Goal: Complete application form

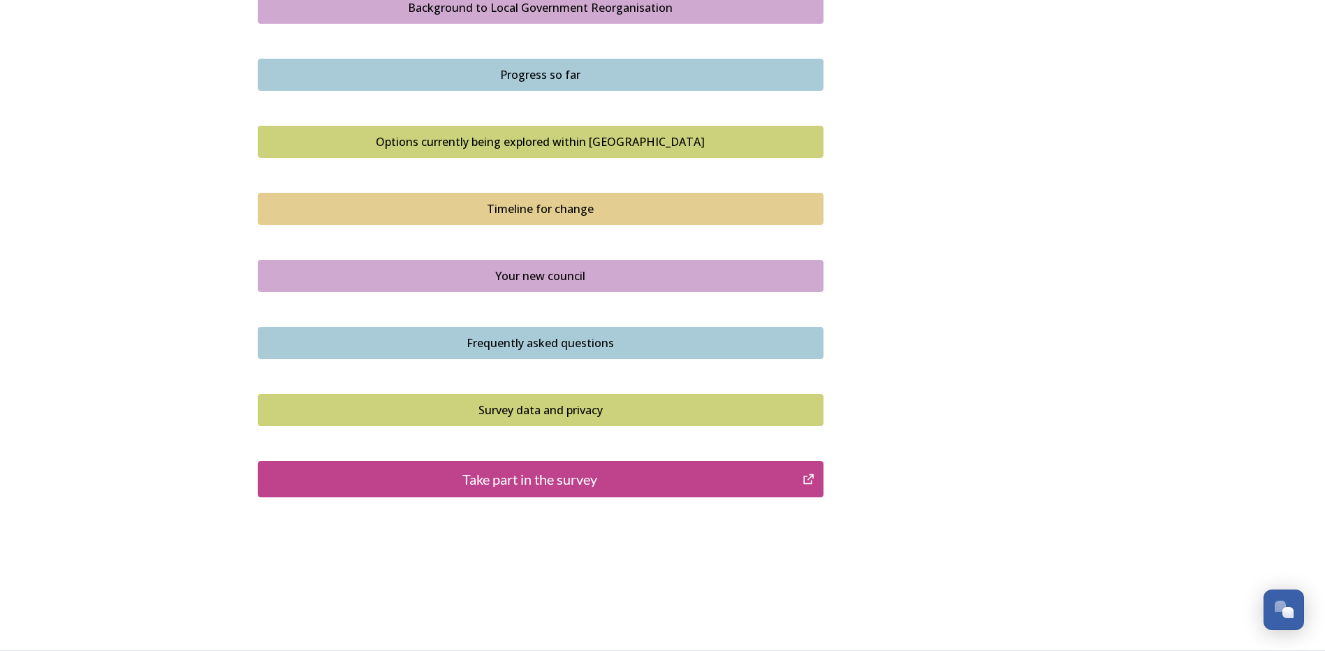
scroll to position [852, 0]
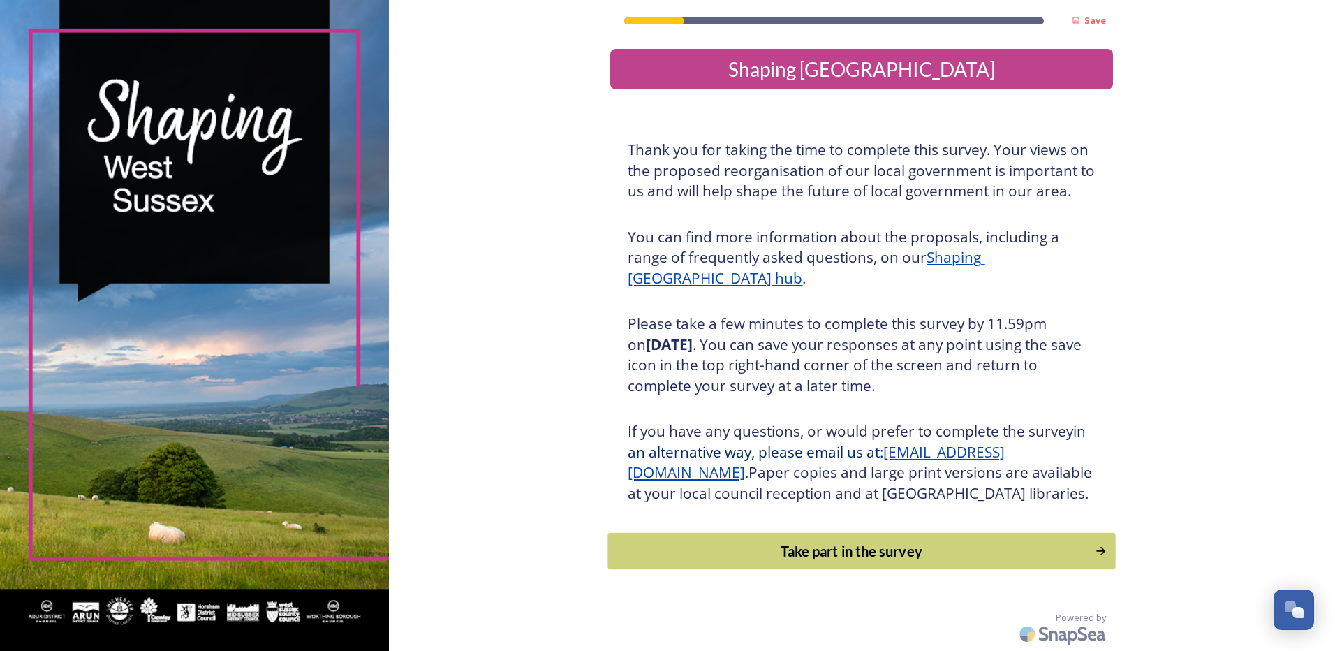
click at [826, 570] on button "Take part in the survey" at bounding box center [862, 551] width 508 height 37
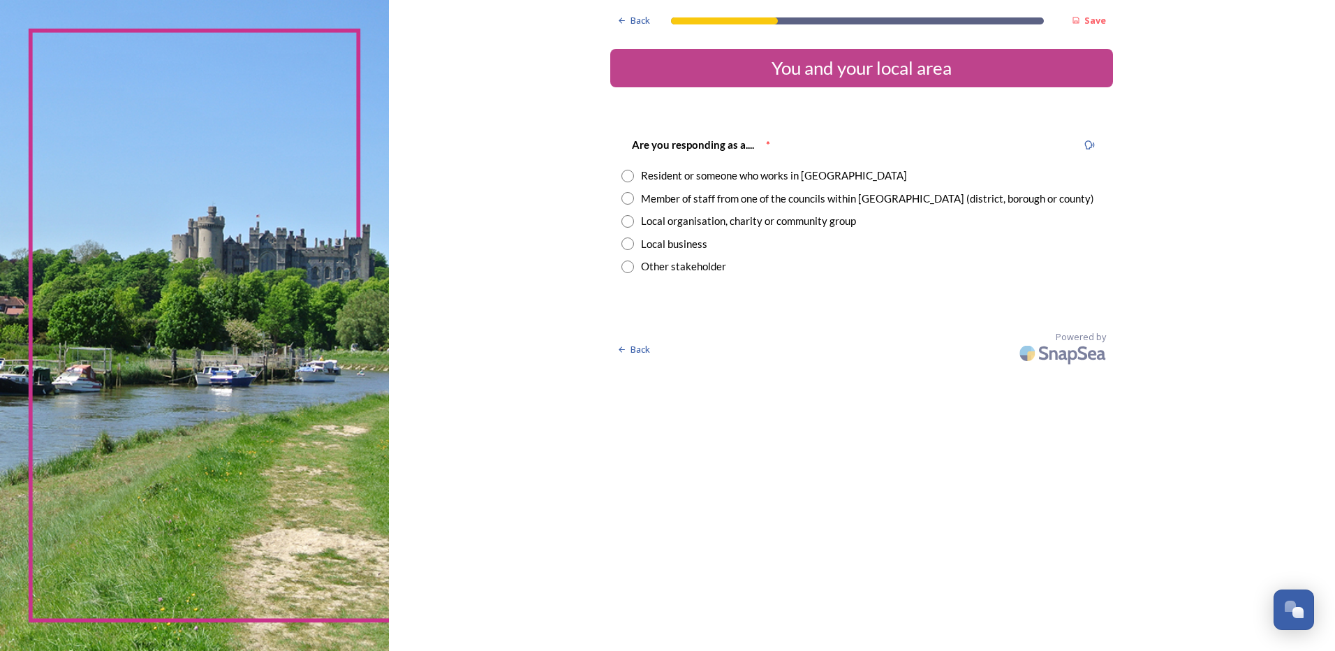
click at [628, 177] on input "radio" at bounding box center [628, 176] width 13 height 13
radio input "true"
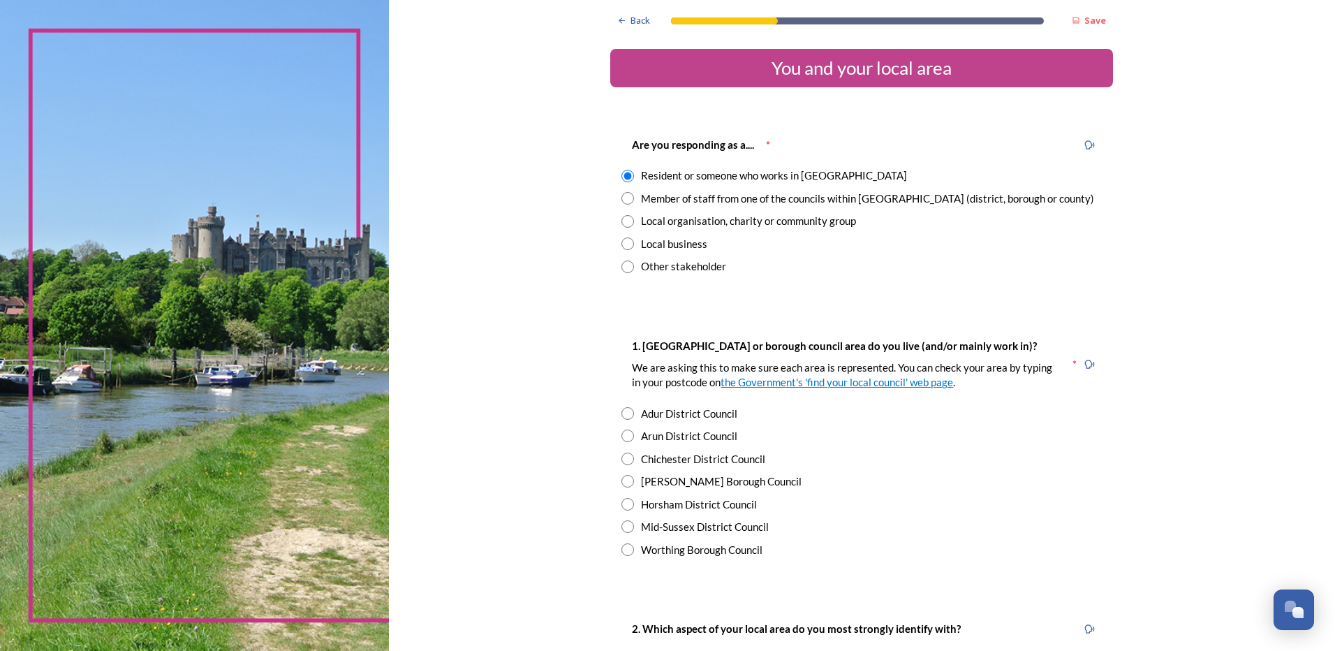
click at [627, 461] on input "radio" at bounding box center [628, 459] width 13 height 13
radio input "true"
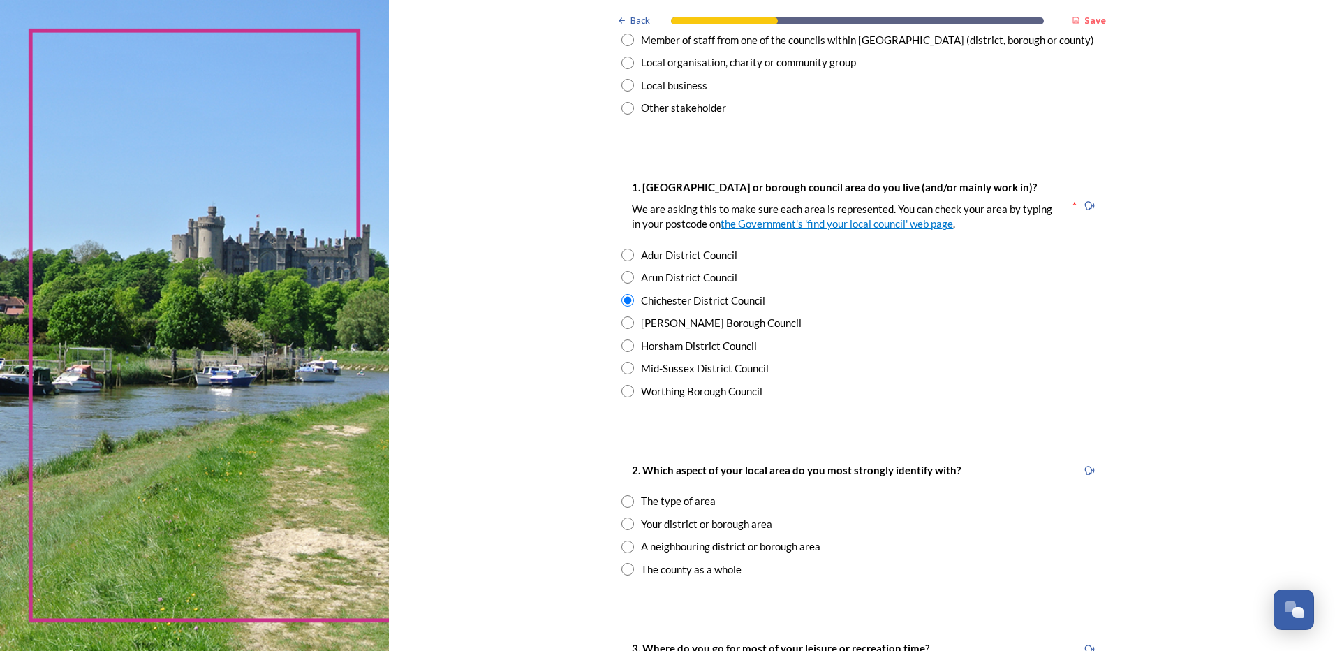
scroll to position [210, 0]
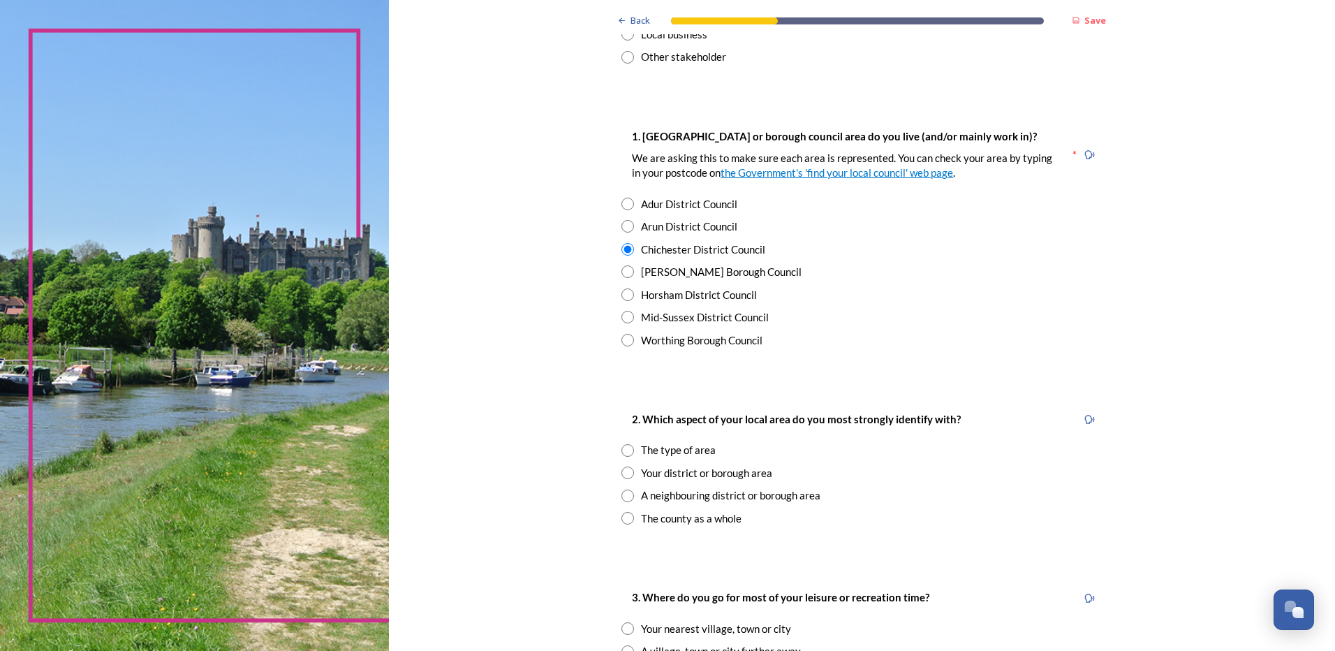
click at [622, 473] on input "radio" at bounding box center [628, 473] width 13 height 13
radio input "true"
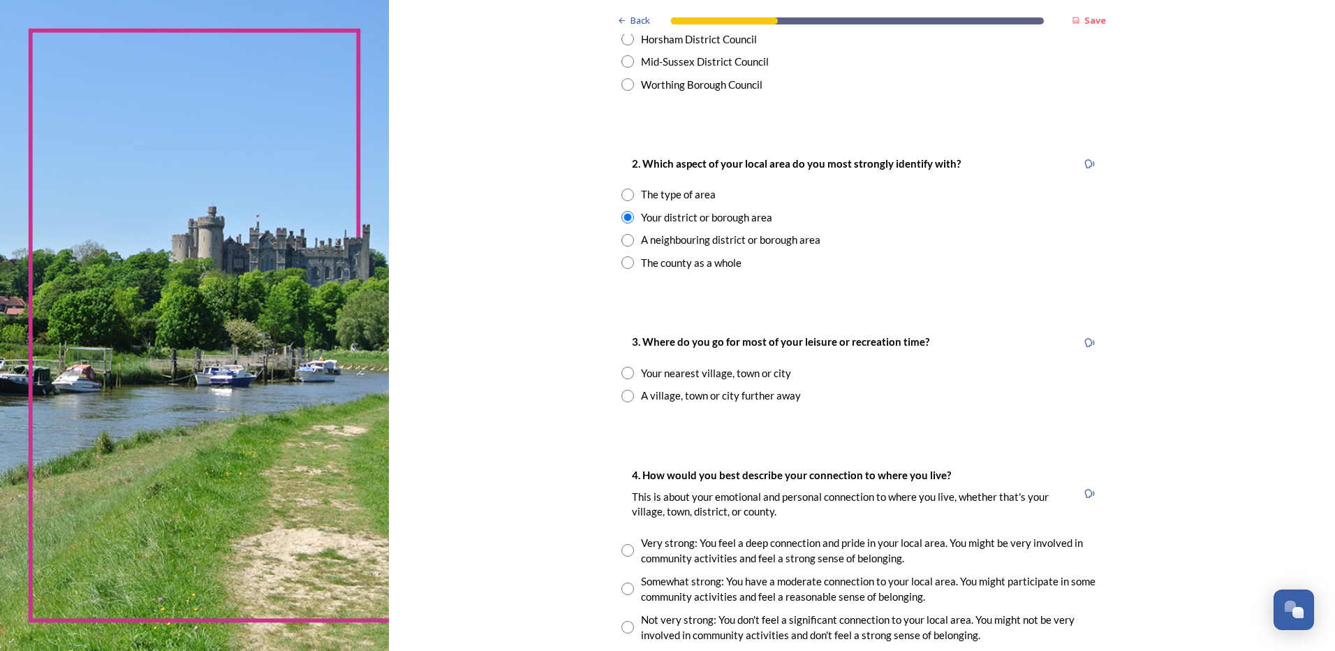
scroll to position [489, 0]
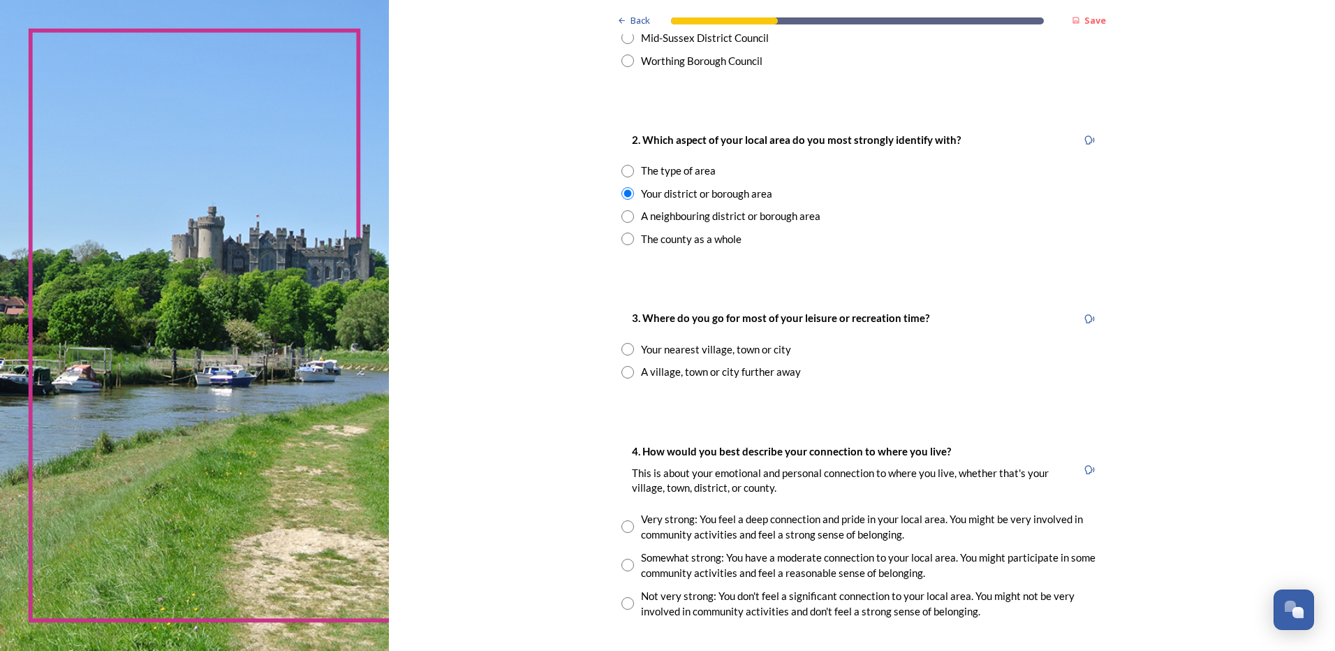
click at [622, 371] on input "radio" at bounding box center [628, 372] width 13 height 13
radio input "true"
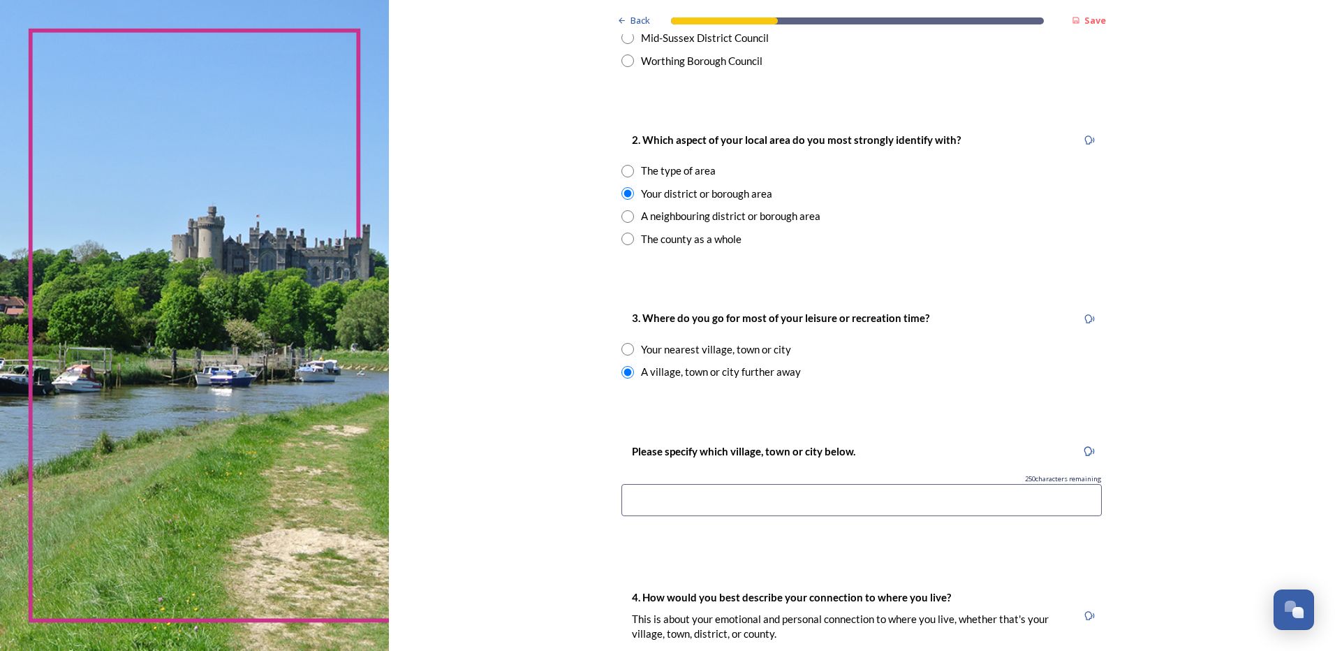
click at [760, 501] on input at bounding box center [862, 500] width 481 height 32
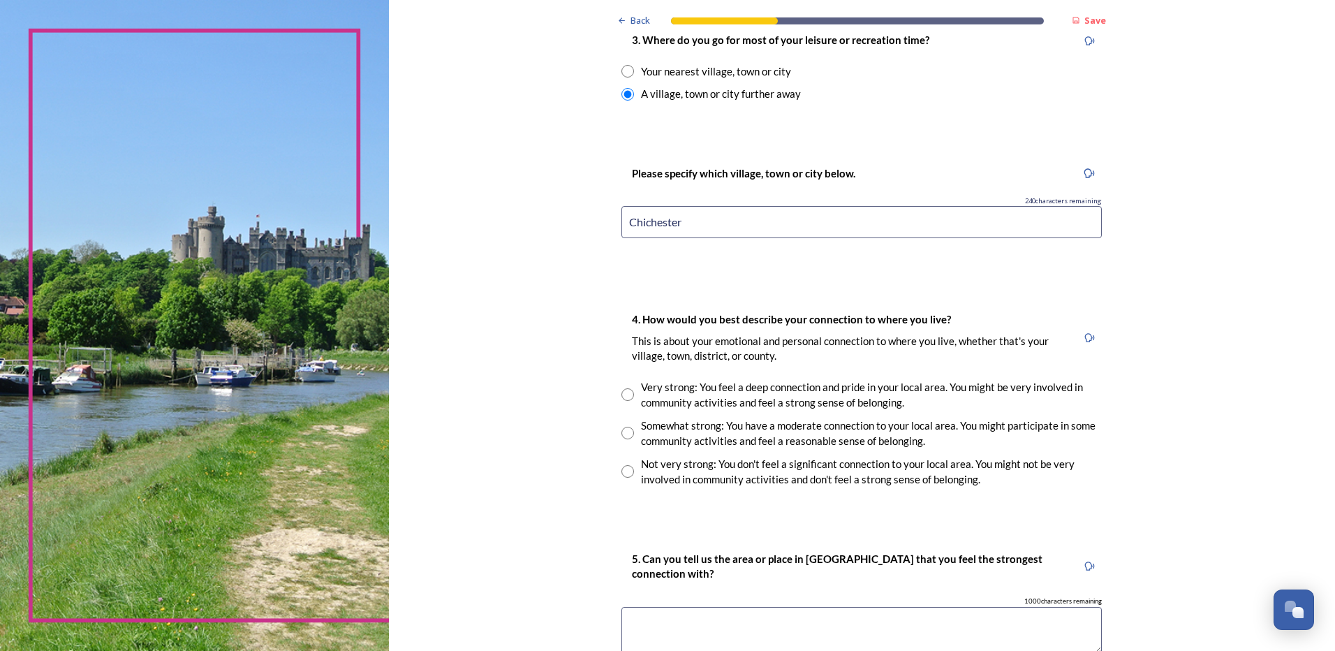
scroll to position [768, 0]
type input "C"
click at [622, 69] on input "radio" at bounding box center [628, 70] width 13 height 13
radio input "true"
click at [721, 216] on input at bounding box center [862, 221] width 481 height 32
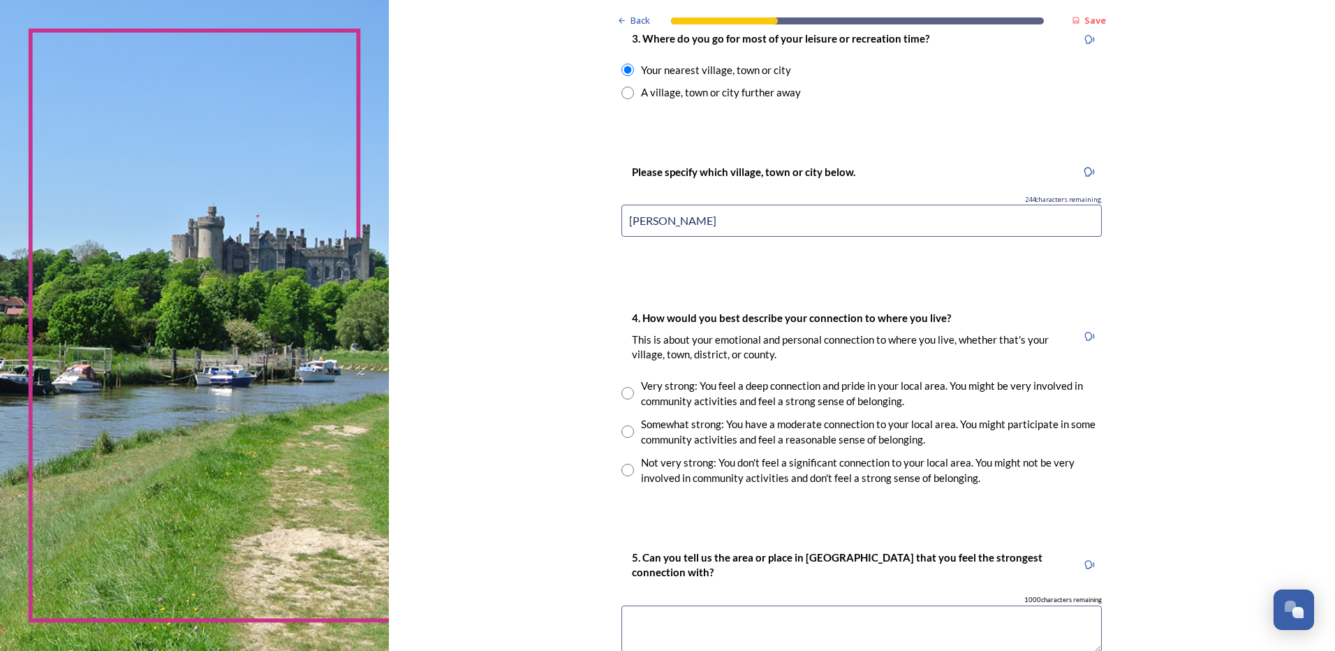
type input "Selsey"
click at [622, 432] on input "radio" at bounding box center [628, 431] width 13 height 13
radio input "true"
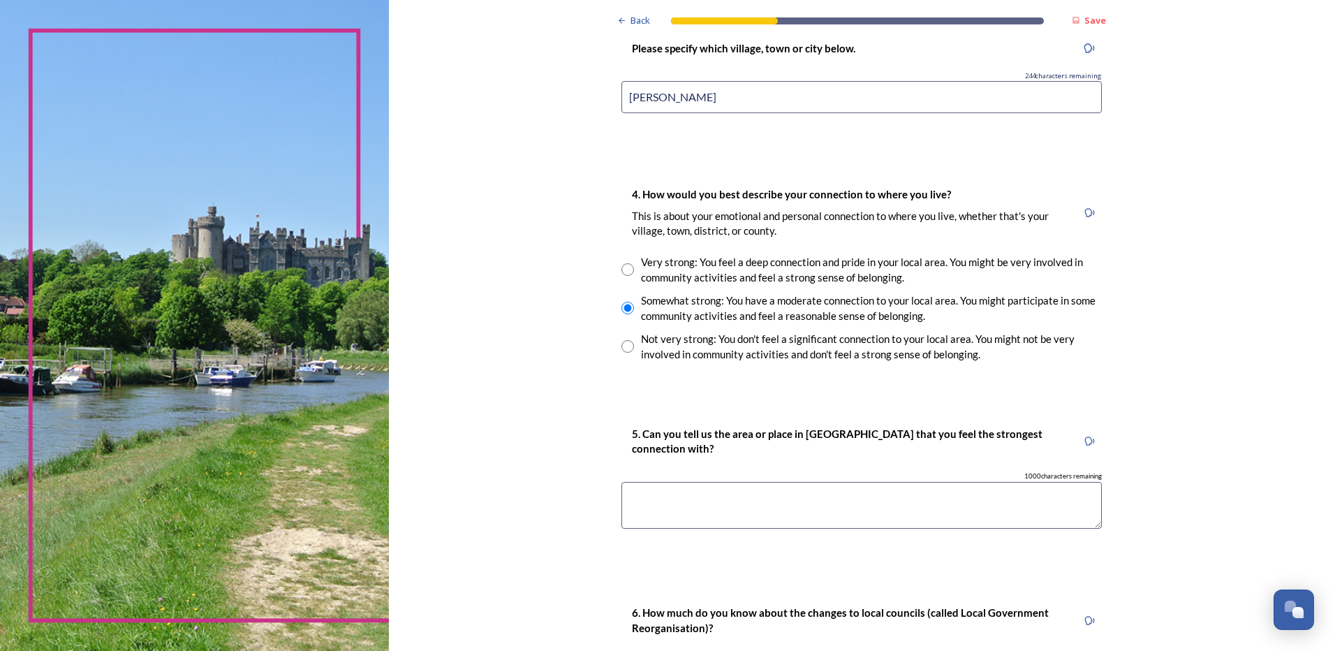
scroll to position [908, 0]
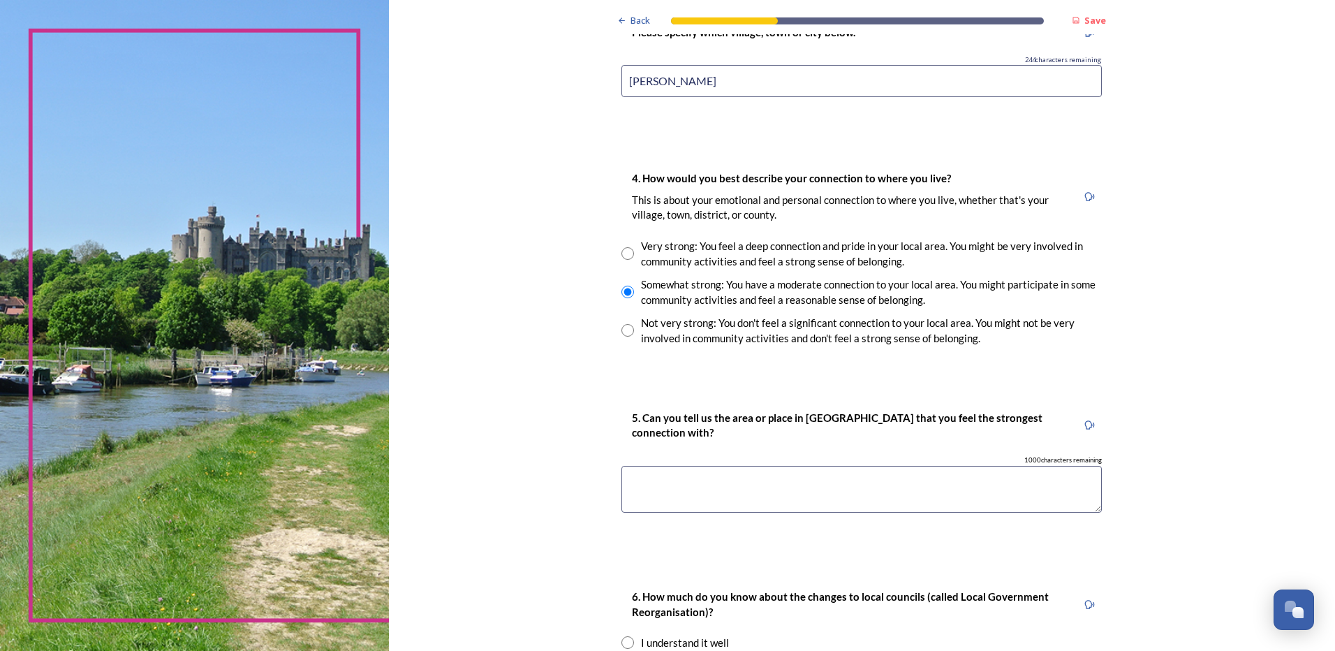
click at [666, 491] on textarea at bounding box center [862, 489] width 481 height 47
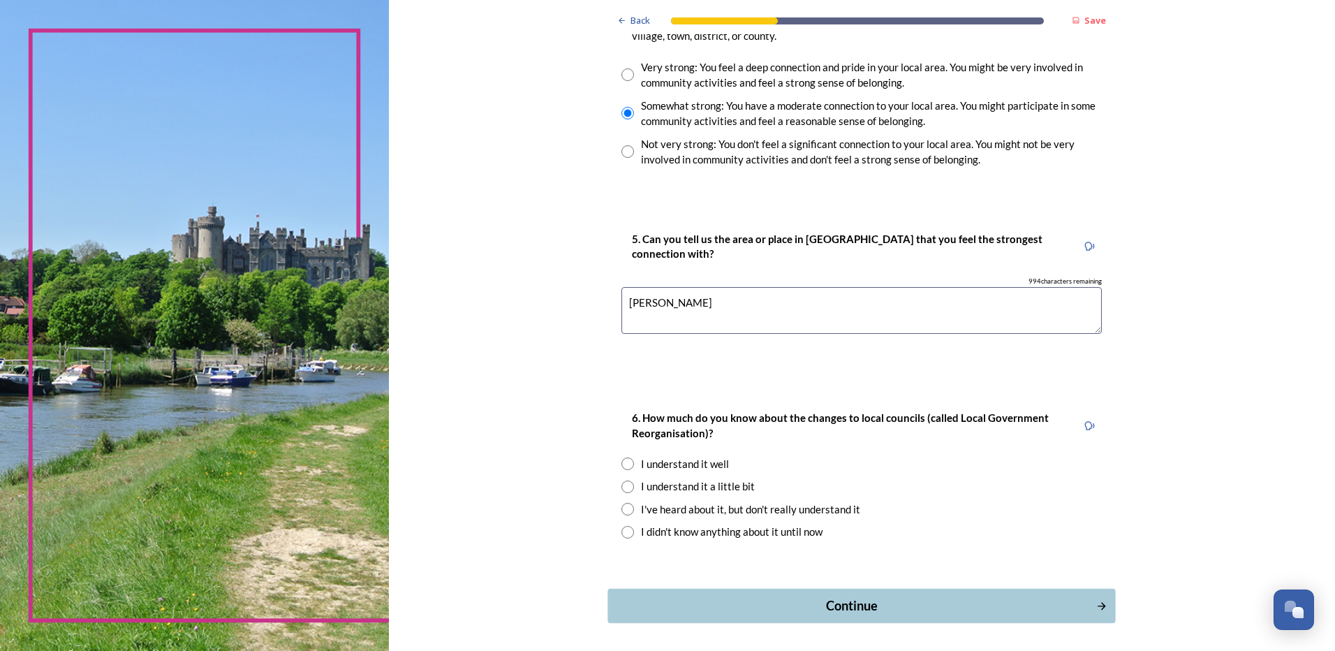
scroll to position [1117, 0]
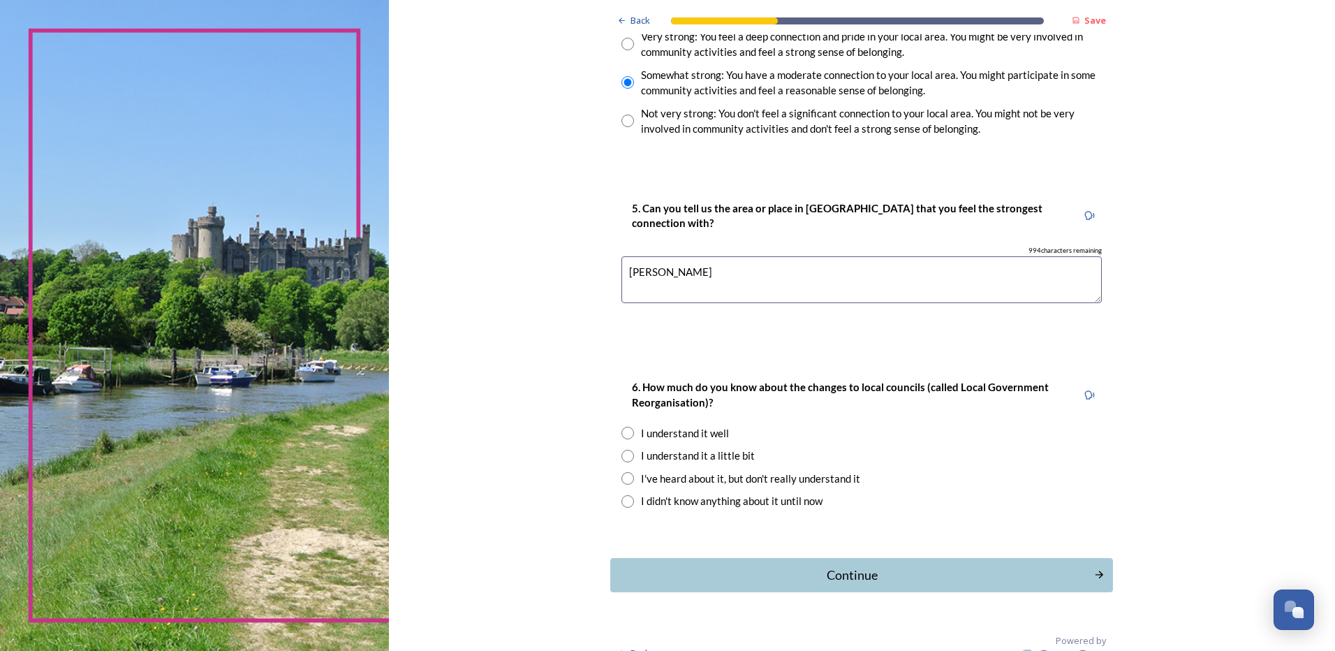
type textarea "Selsey"
click at [623, 456] on input "radio" at bounding box center [628, 456] width 13 height 13
radio input "true"
click at [862, 577] on div "Continue" at bounding box center [852, 575] width 473 height 19
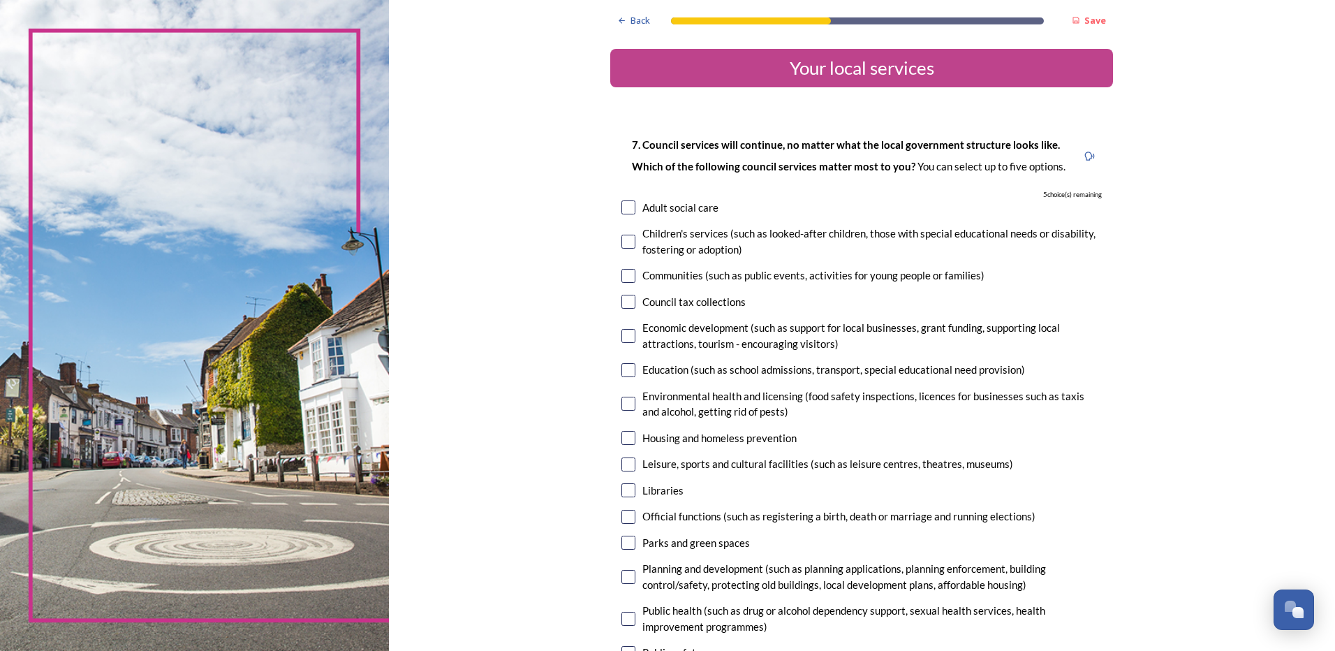
click at [629, 274] on input "checkbox" at bounding box center [629, 276] width 14 height 14
checkbox input "true"
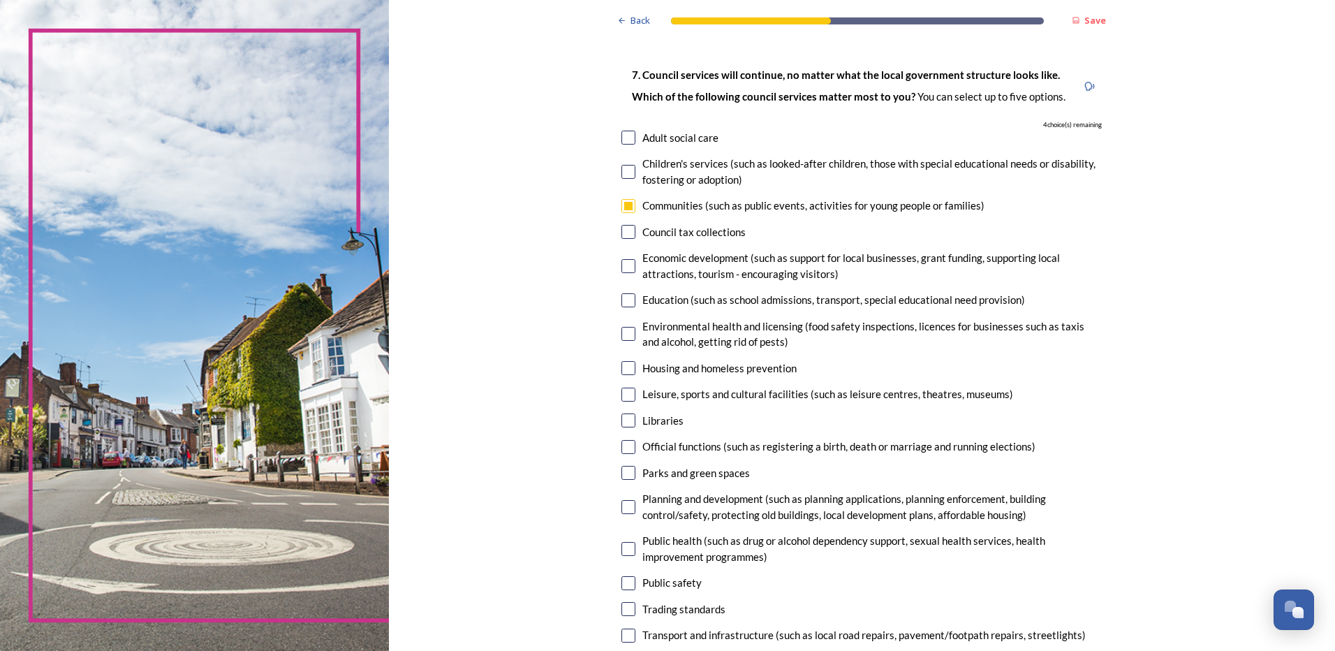
click at [622, 417] on input "checkbox" at bounding box center [629, 420] width 14 height 14
checkbox input "true"
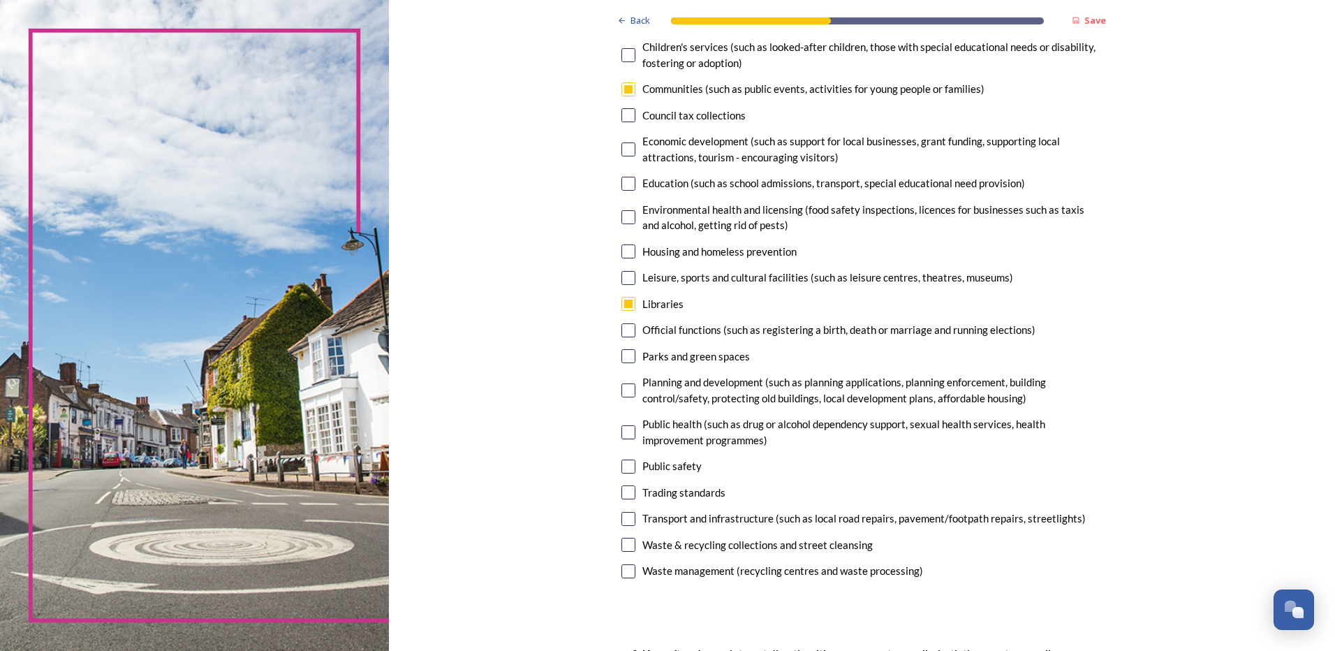
scroll to position [210, 0]
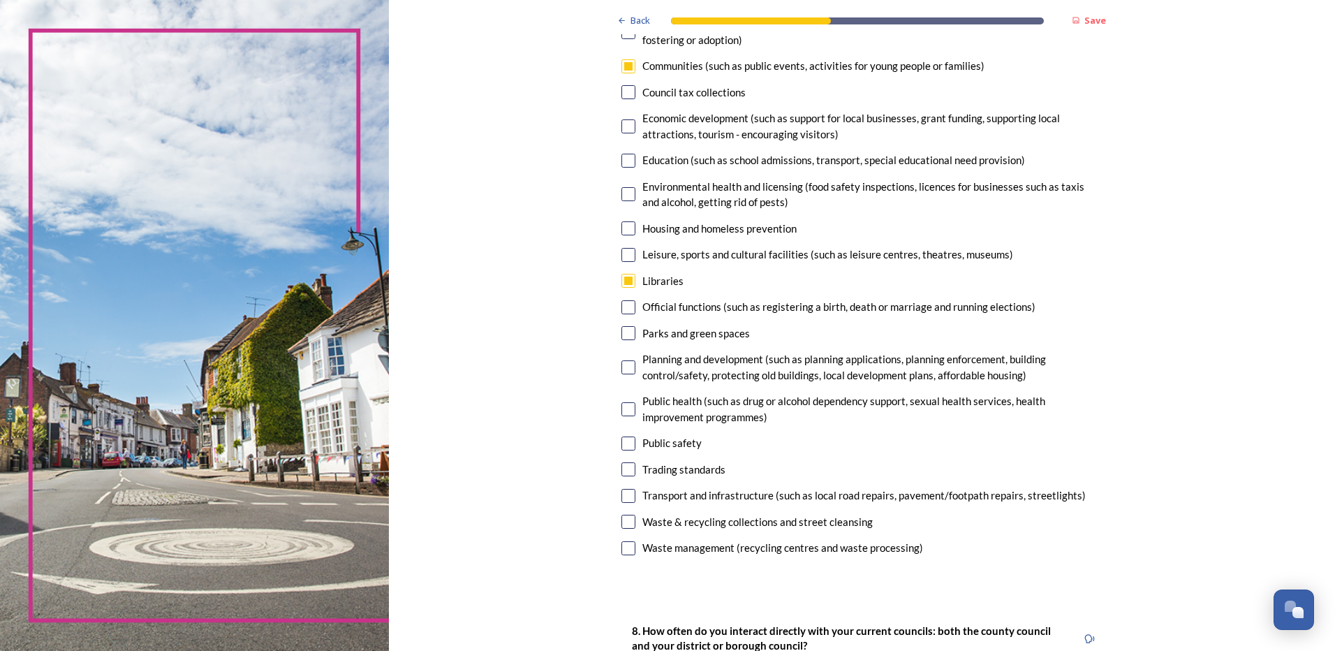
click at [622, 440] on input "checkbox" at bounding box center [629, 444] width 14 height 14
checkbox input "true"
click at [622, 332] on input "checkbox" at bounding box center [629, 333] width 14 height 14
checkbox input "true"
click at [623, 124] on input "checkbox" at bounding box center [629, 126] width 14 height 14
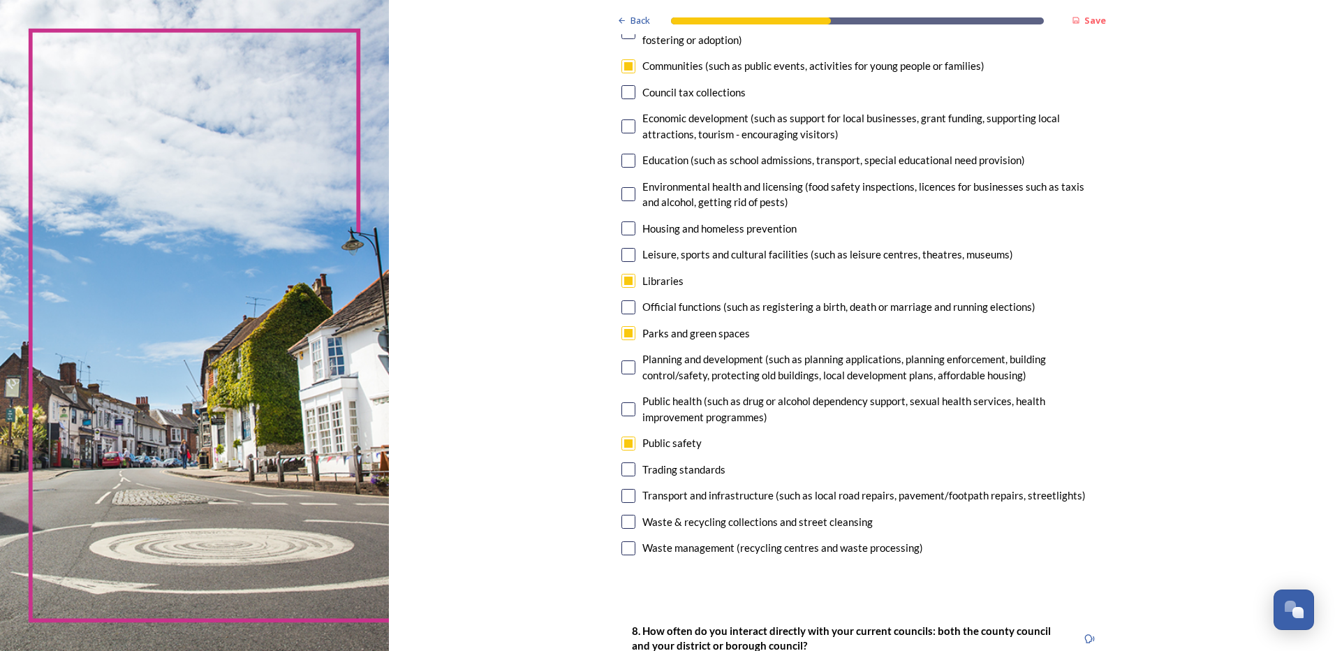
checkbox input "true"
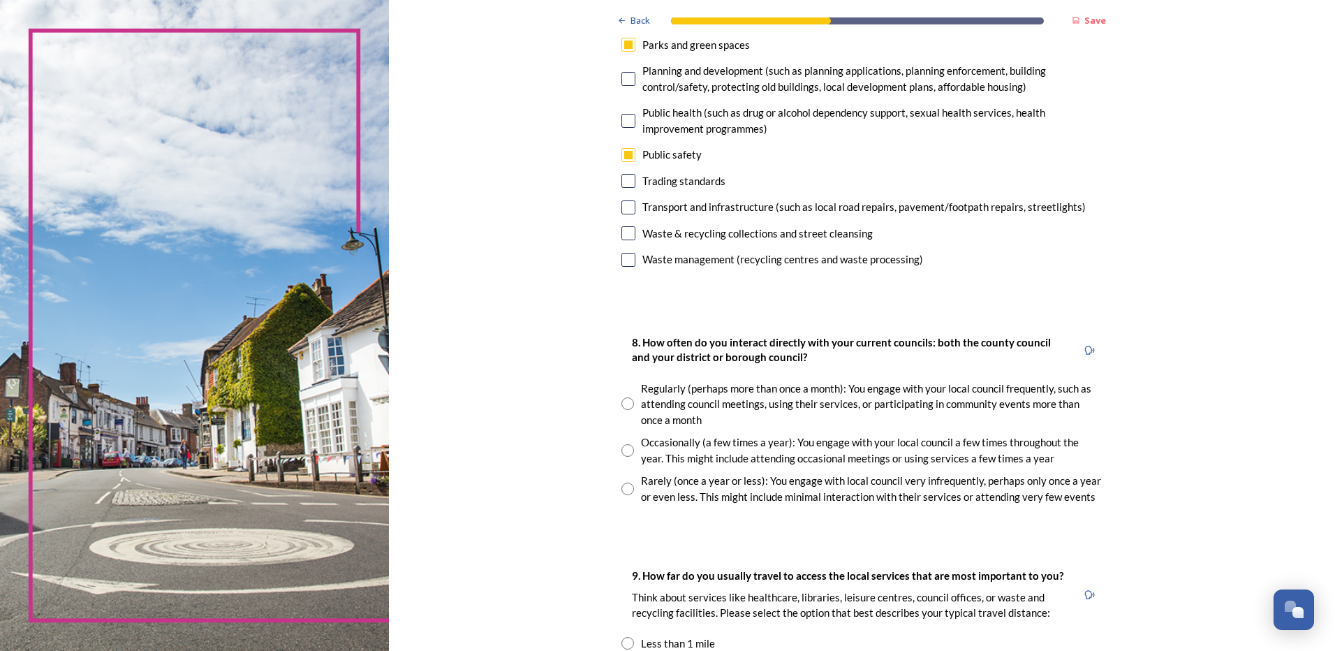
scroll to position [489, 0]
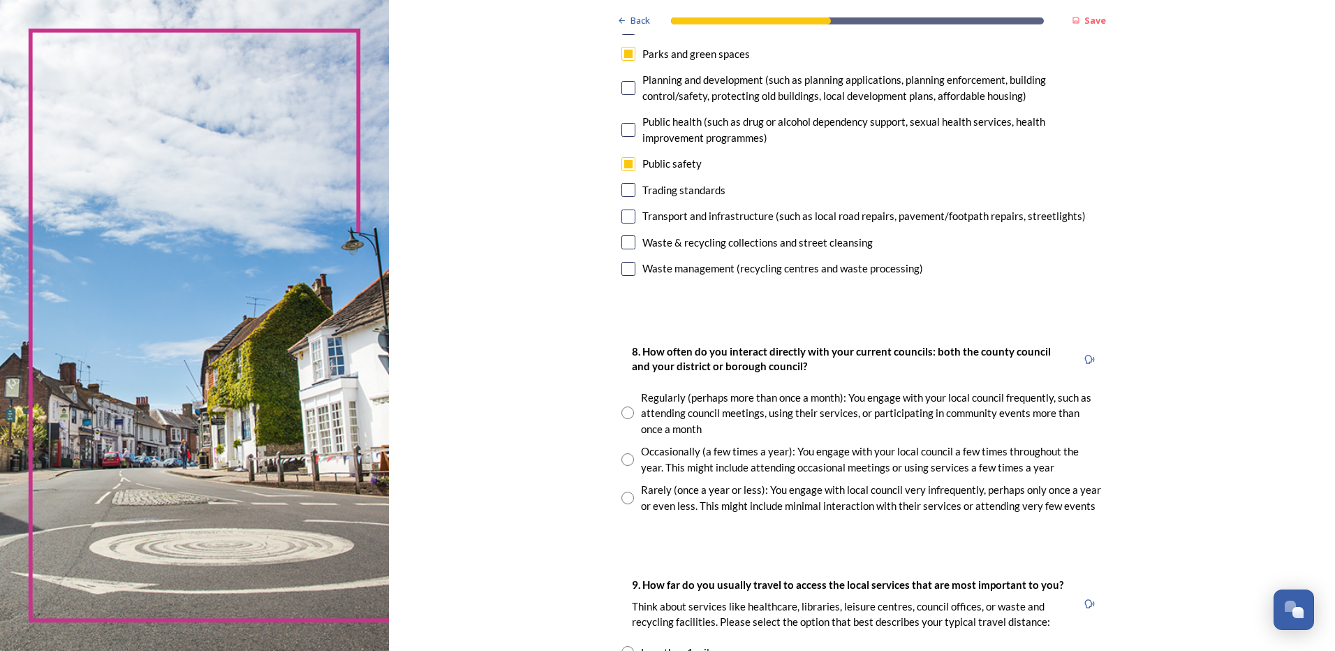
click at [622, 494] on input "radio" at bounding box center [628, 498] width 13 height 13
radio input "true"
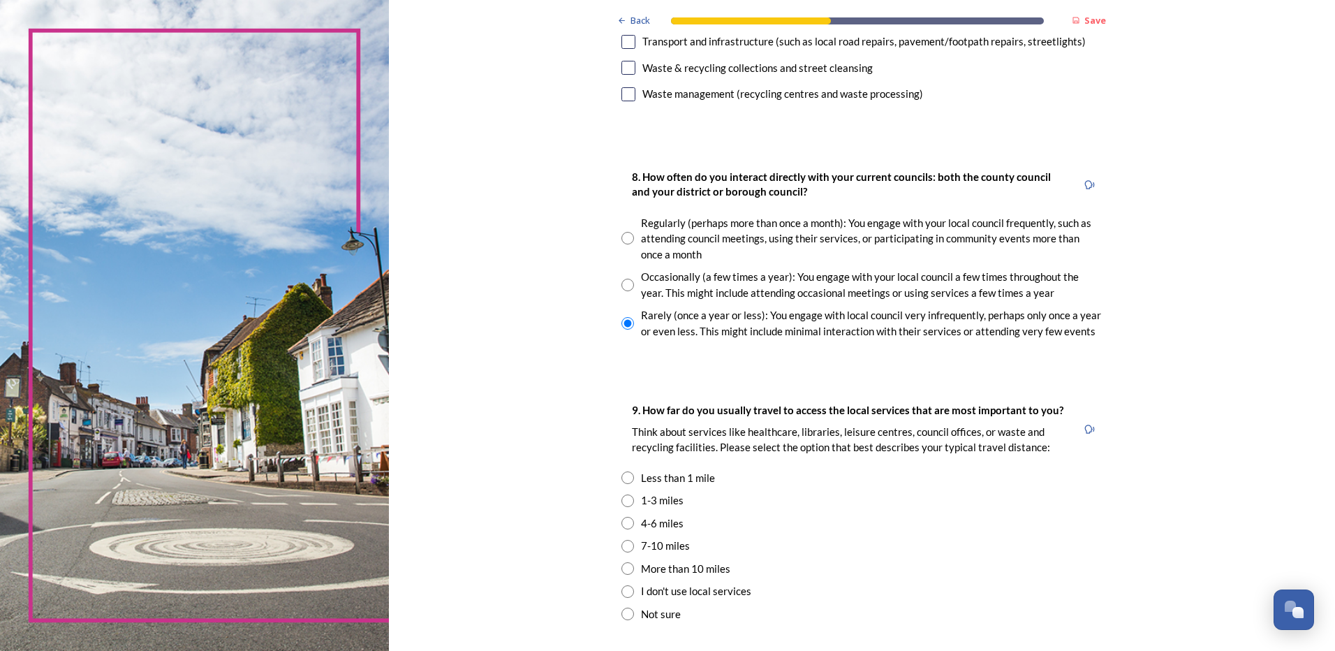
scroll to position [768, 0]
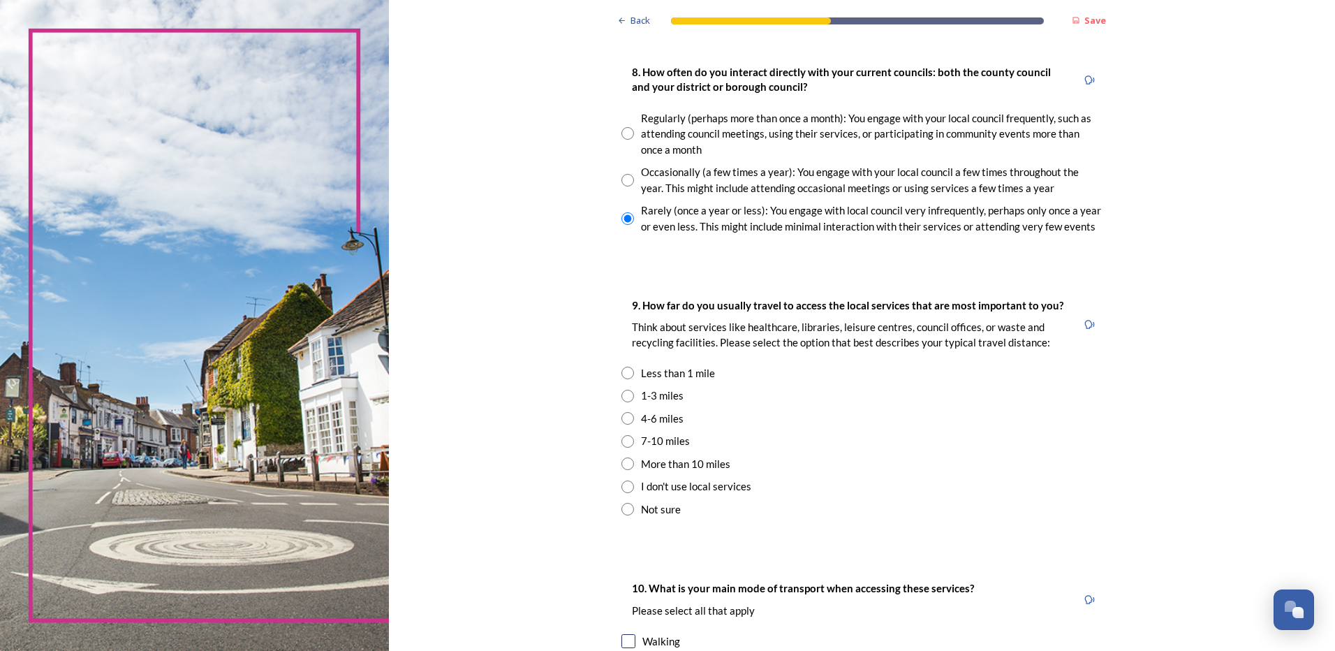
click at [624, 396] on input "radio" at bounding box center [628, 396] width 13 height 13
radio input "true"
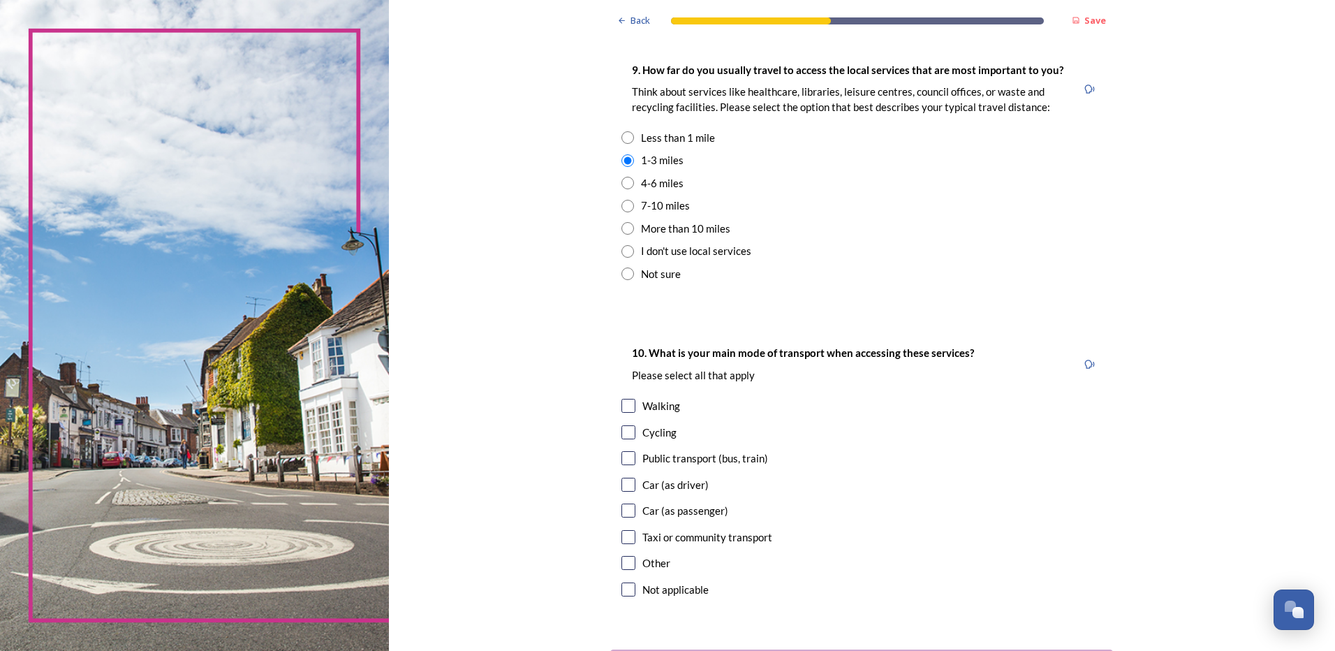
scroll to position [1048, 0]
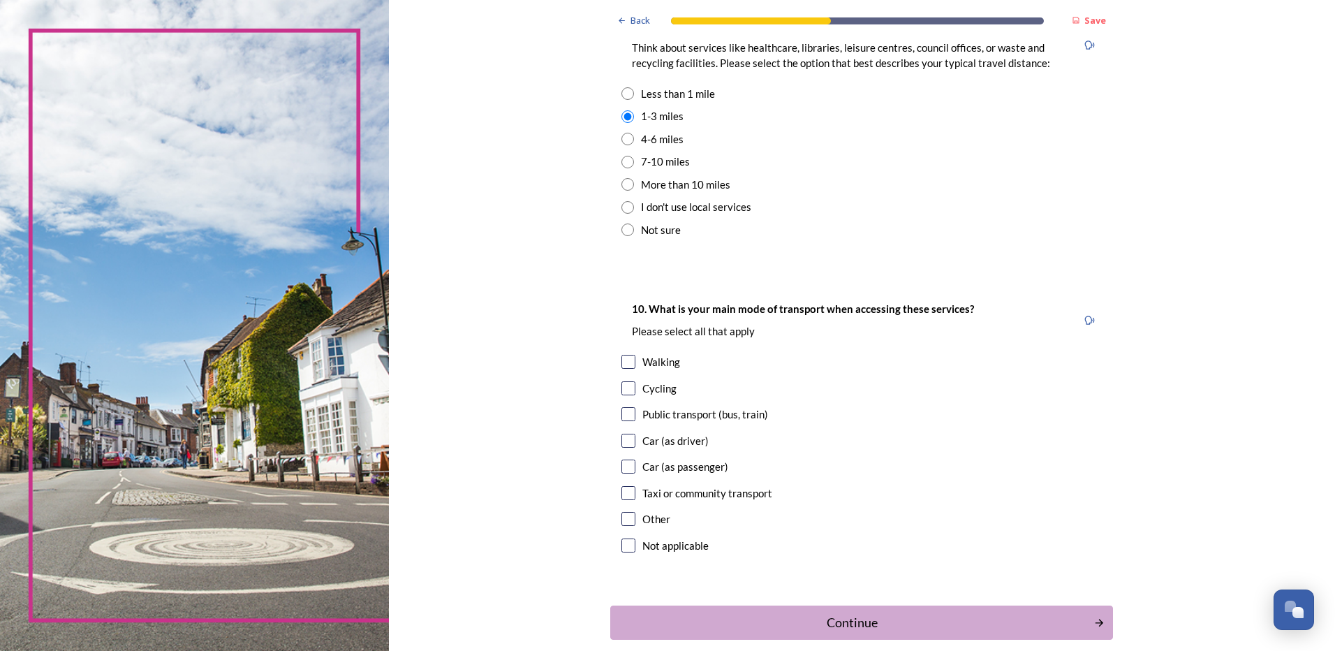
click at [625, 441] on input "checkbox" at bounding box center [629, 441] width 14 height 14
checkbox input "true"
click at [918, 624] on div "Continue" at bounding box center [852, 622] width 473 height 19
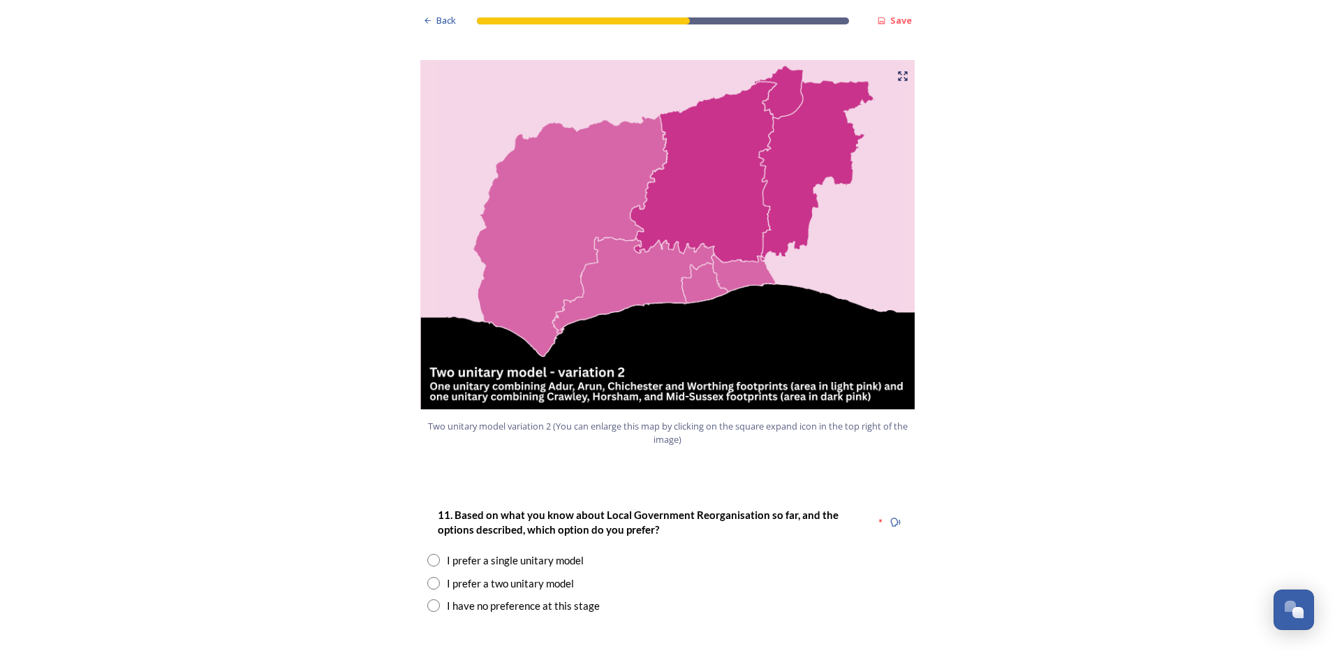
scroll to position [1467, 0]
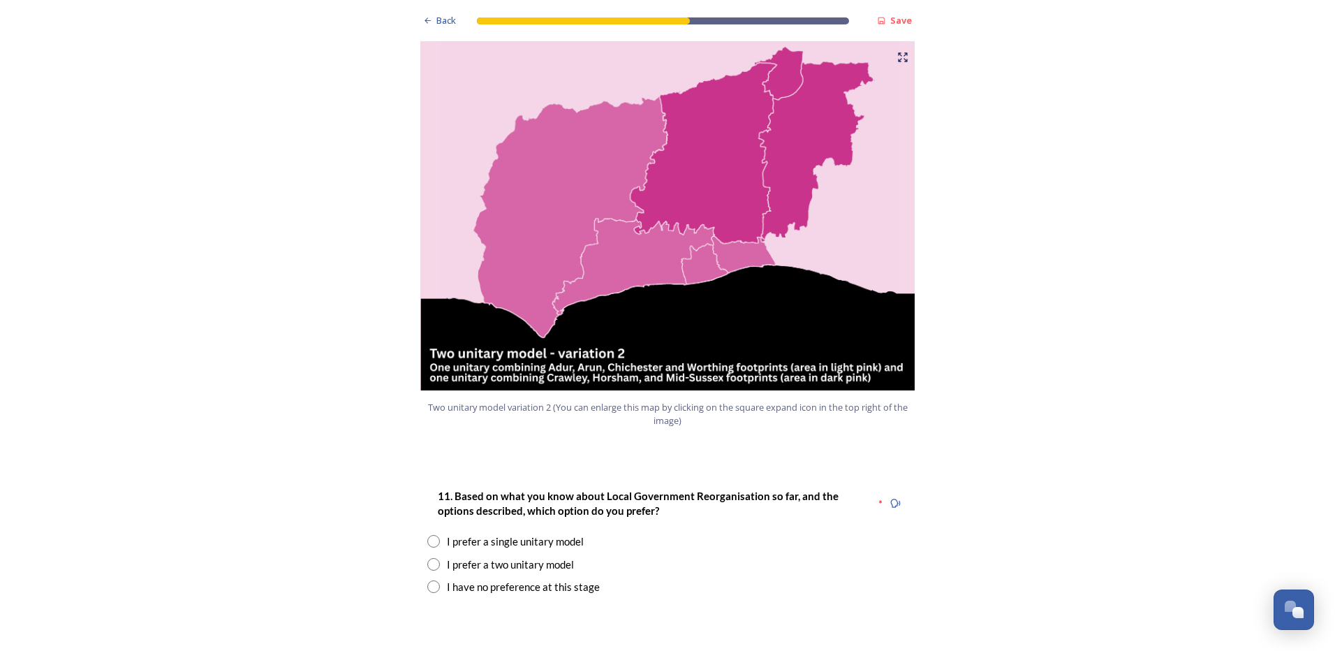
click at [429, 580] on input "radio" at bounding box center [433, 586] width 13 height 13
radio input "true"
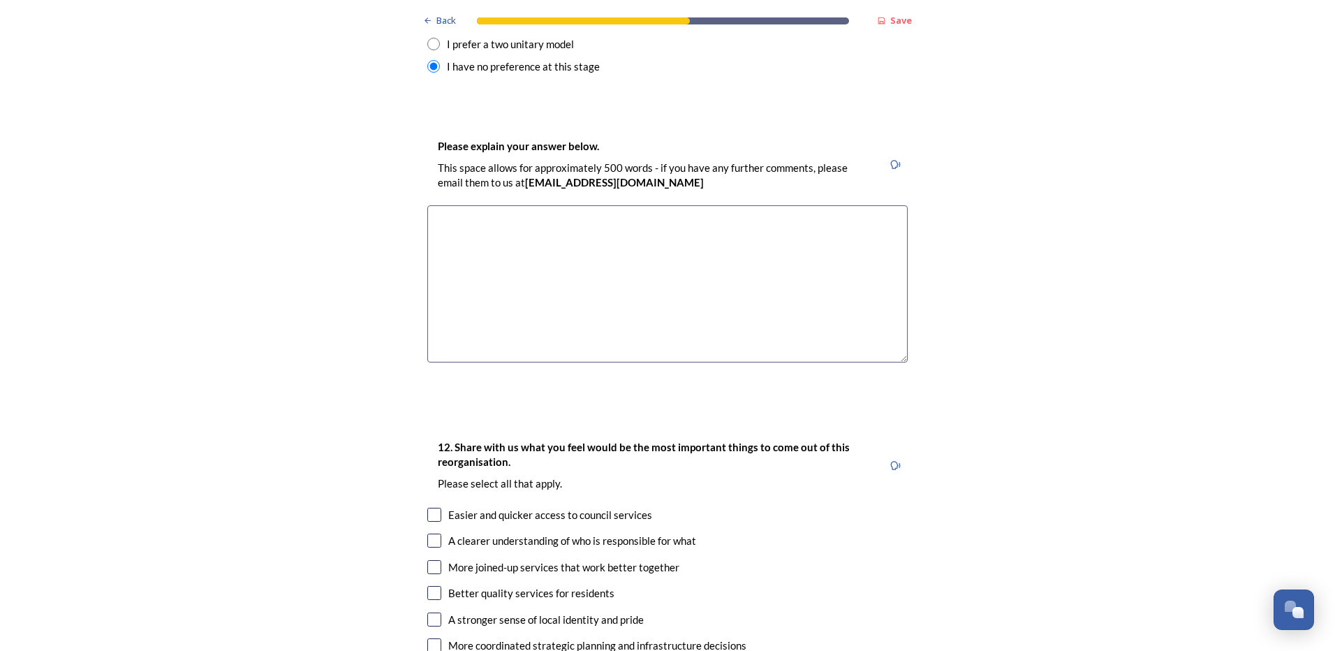
scroll to position [2025, 0]
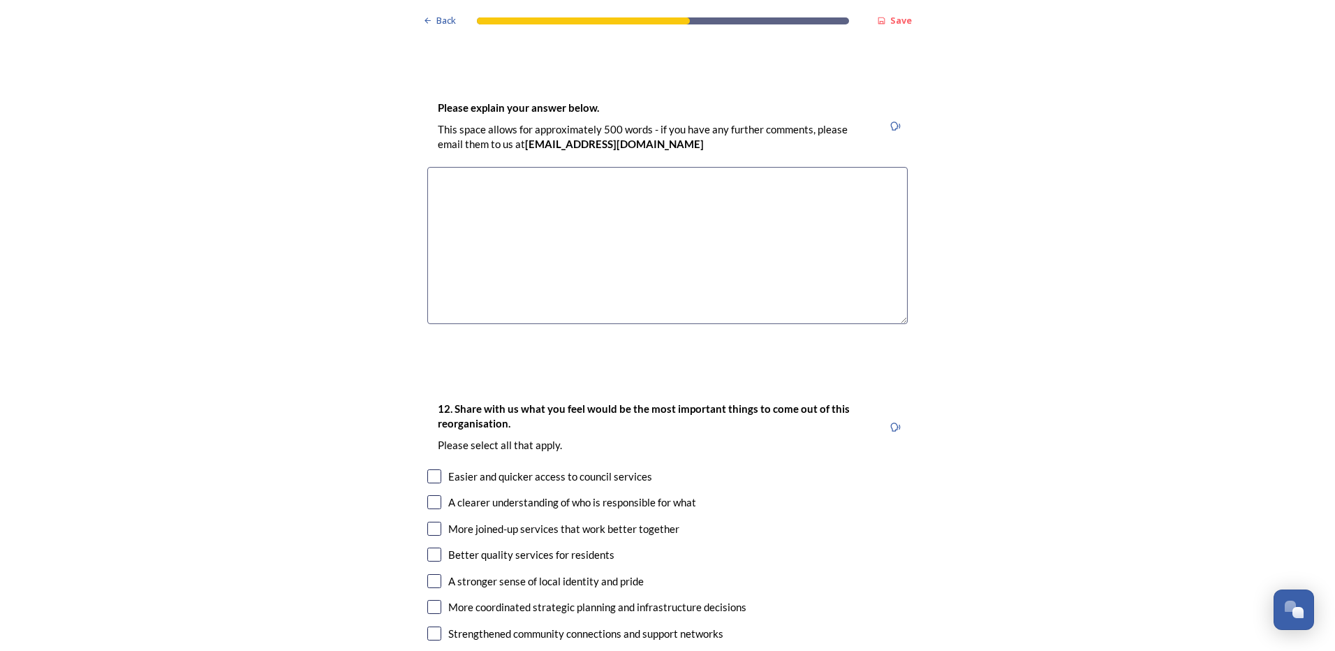
click at [432, 469] on input "checkbox" at bounding box center [434, 476] width 14 height 14
checkbox input "true"
drag, startPoint x: 430, startPoint y: 461, endPoint x: 418, endPoint y: 472, distance: 16.3
click at [430, 495] on input "checkbox" at bounding box center [434, 502] width 14 height 14
checkbox input "true"
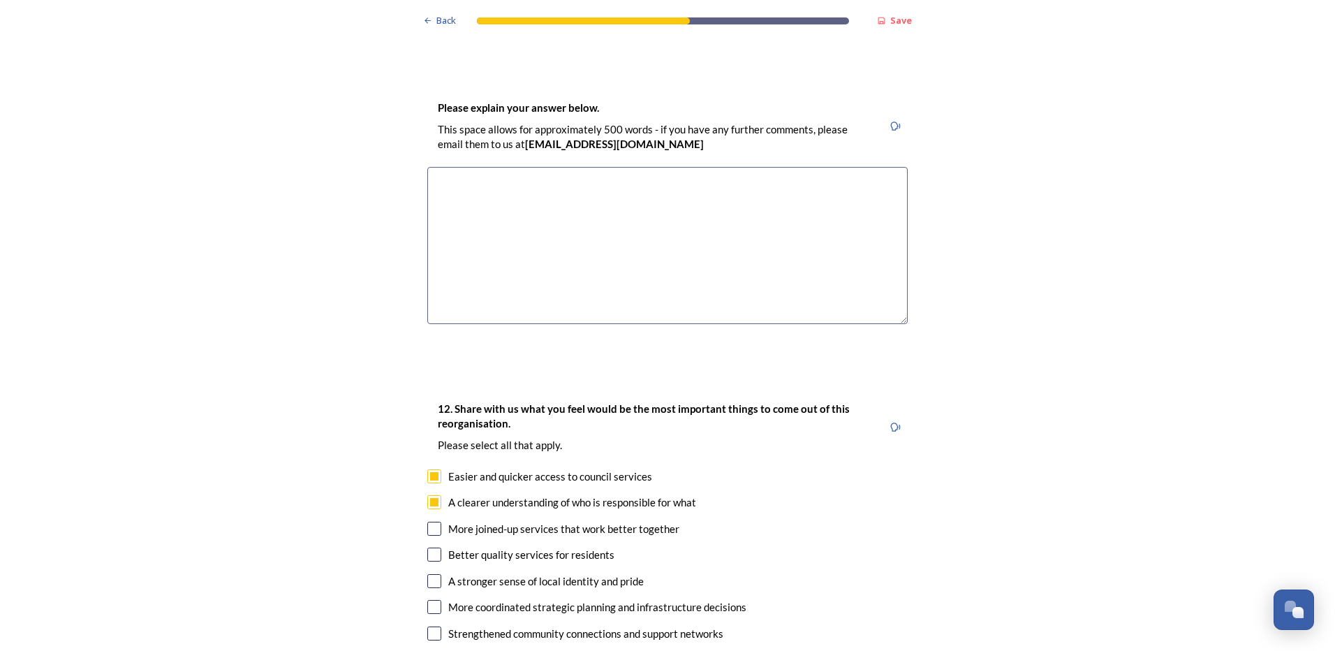
click at [428, 522] on input "checkbox" at bounding box center [434, 529] width 14 height 14
checkbox input "true"
click at [432, 548] on input "checkbox" at bounding box center [434, 555] width 14 height 14
checkbox input "true"
click at [432, 549] on div "12. Share with us what you feel would be the most important things to come out …" at bounding box center [667, 574] width 503 height 377
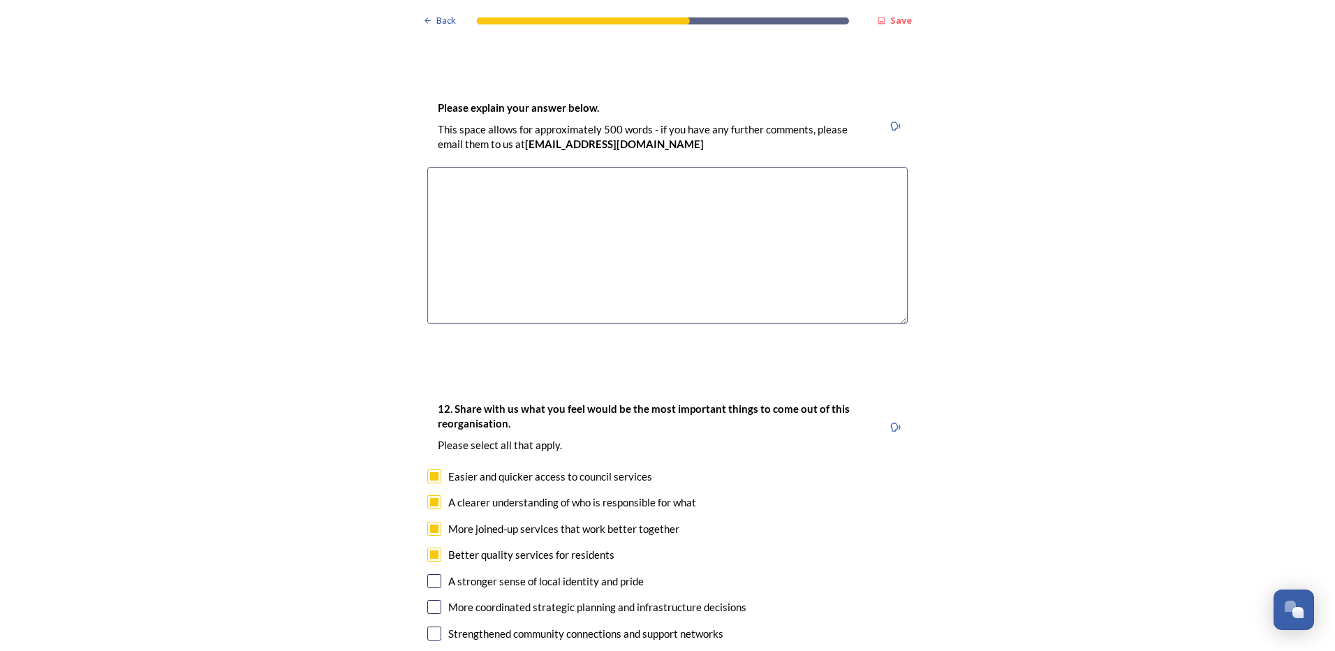
click at [429, 574] on input "checkbox" at bounding box center [434, 581] width 14 height 14
checkbox input "true"
click at [434, 600] on input "checkbox" at bounding box center [434, 607] width 14 height 14
checkbox input "true"
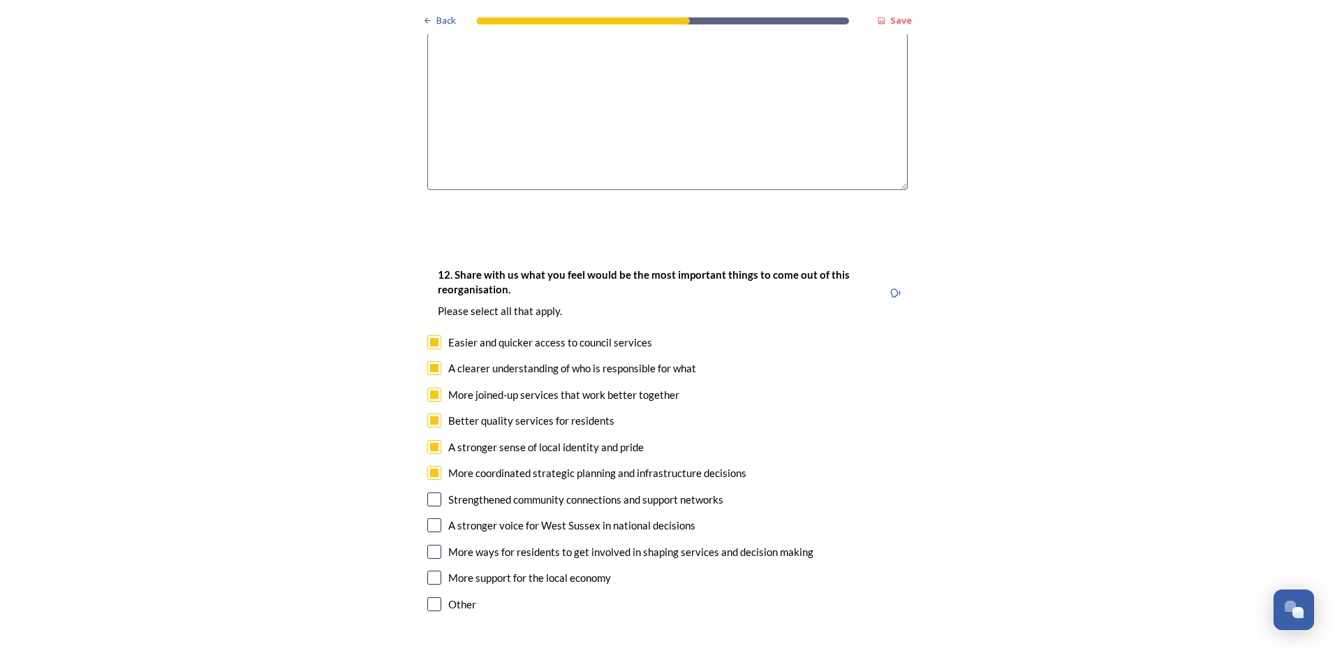
scroll to position [2165, 0]
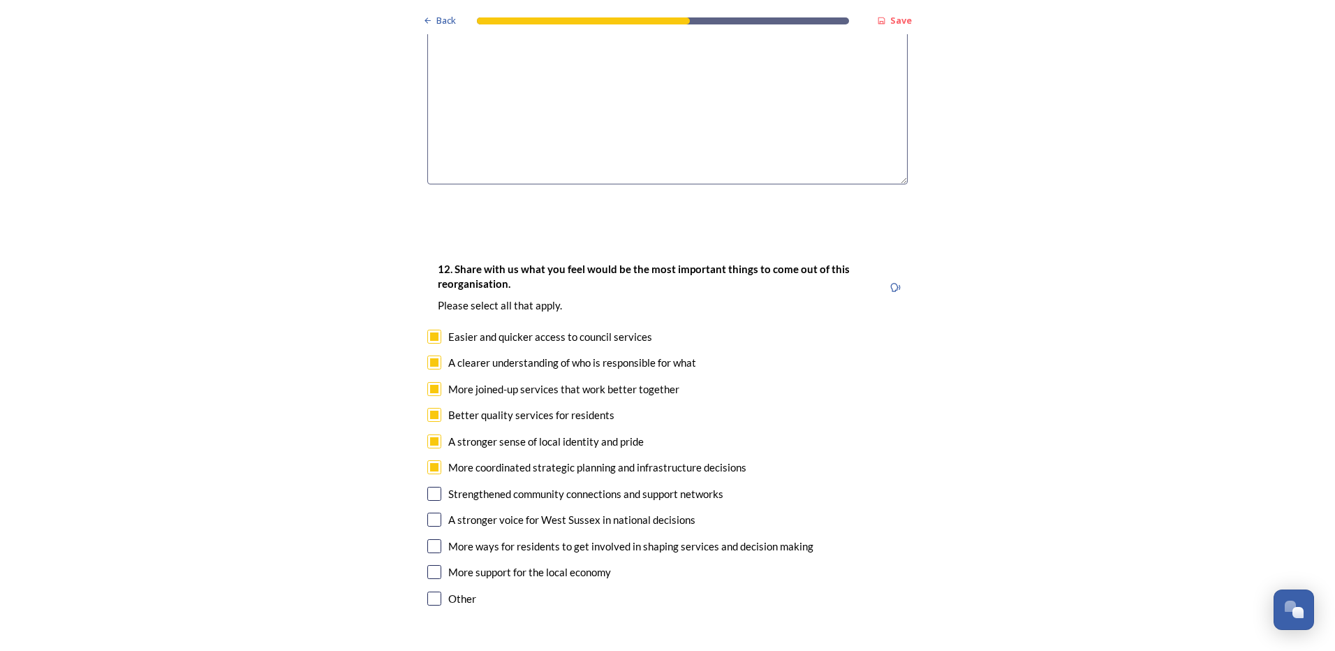
click at [432, 487] on input "checkbox" at bounding box center [434, 494] width 14 height 14
checkbox input "true"
click at [427, 513] on input "checkbox" at bounding box center [434, 520] width 14 height 14
checkbox input "true"
click at [434, 538] on div "More ways for residents to get involved in shaping services and decision making" at bounding box center [667, 546] width 481 height 16
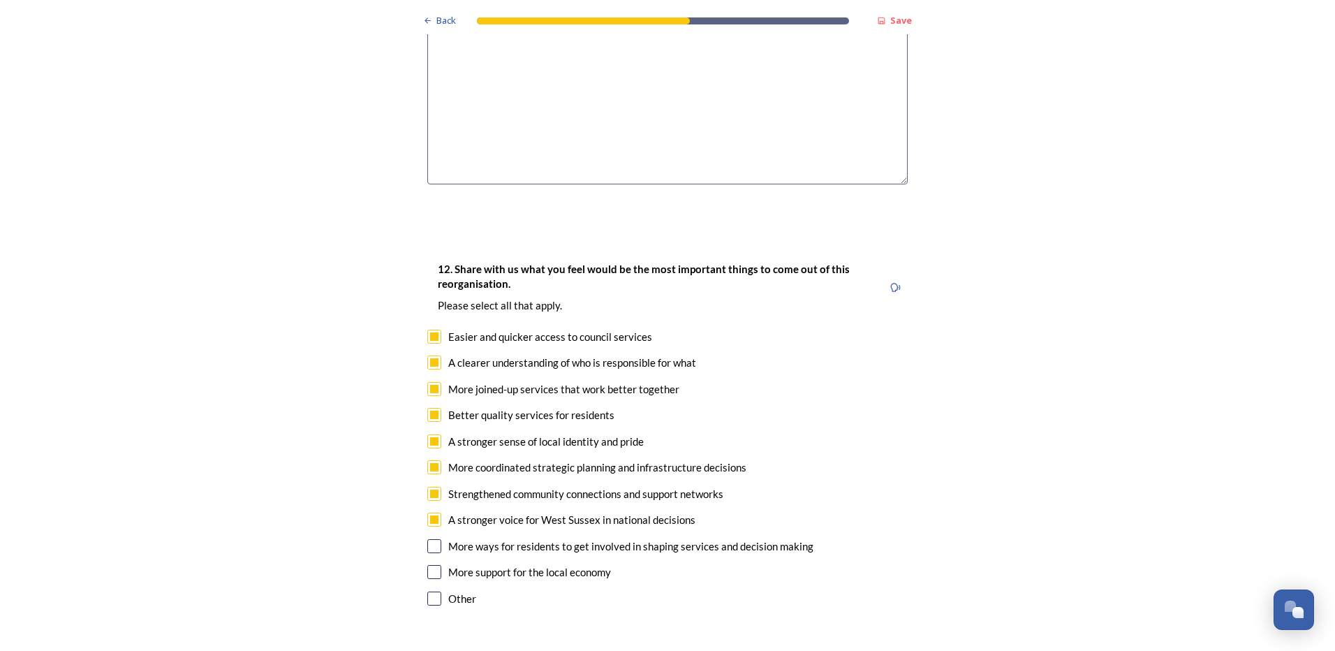
checkbox input "true"
click at [432, 565] on input "checkbox" at bounding box center [434, 572] width 14 height 14
checkbox input "true"
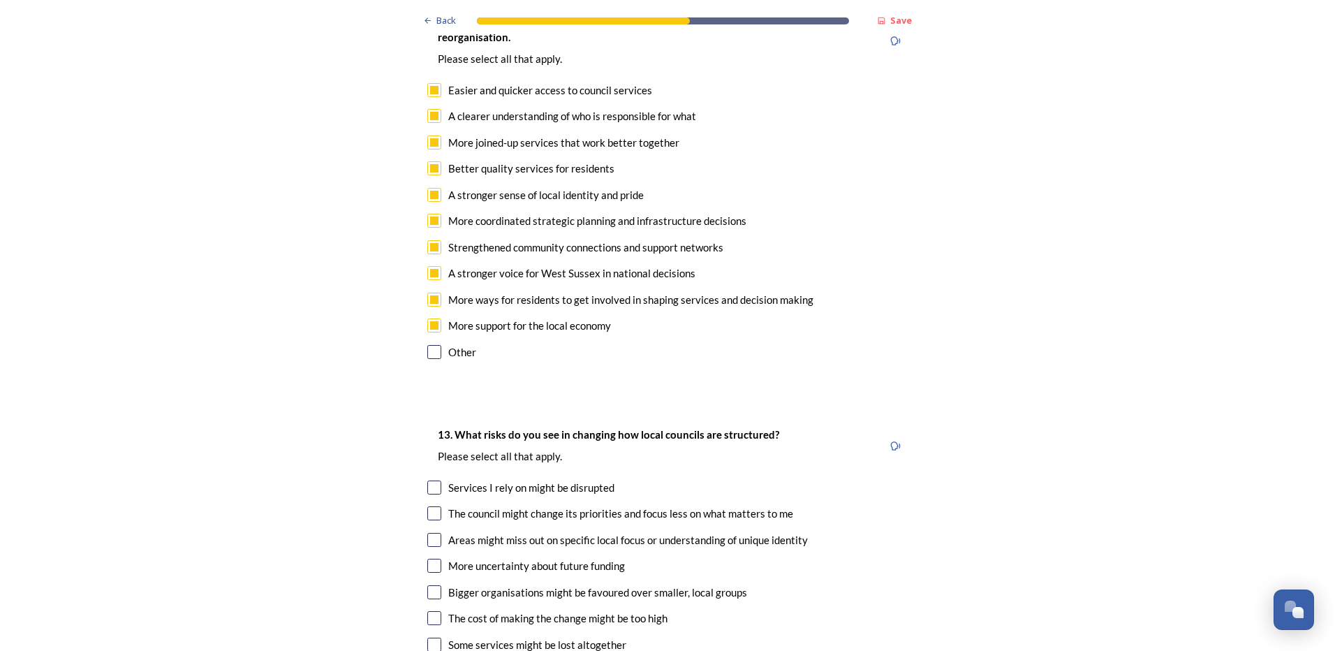
scroll to position [2584, 0]
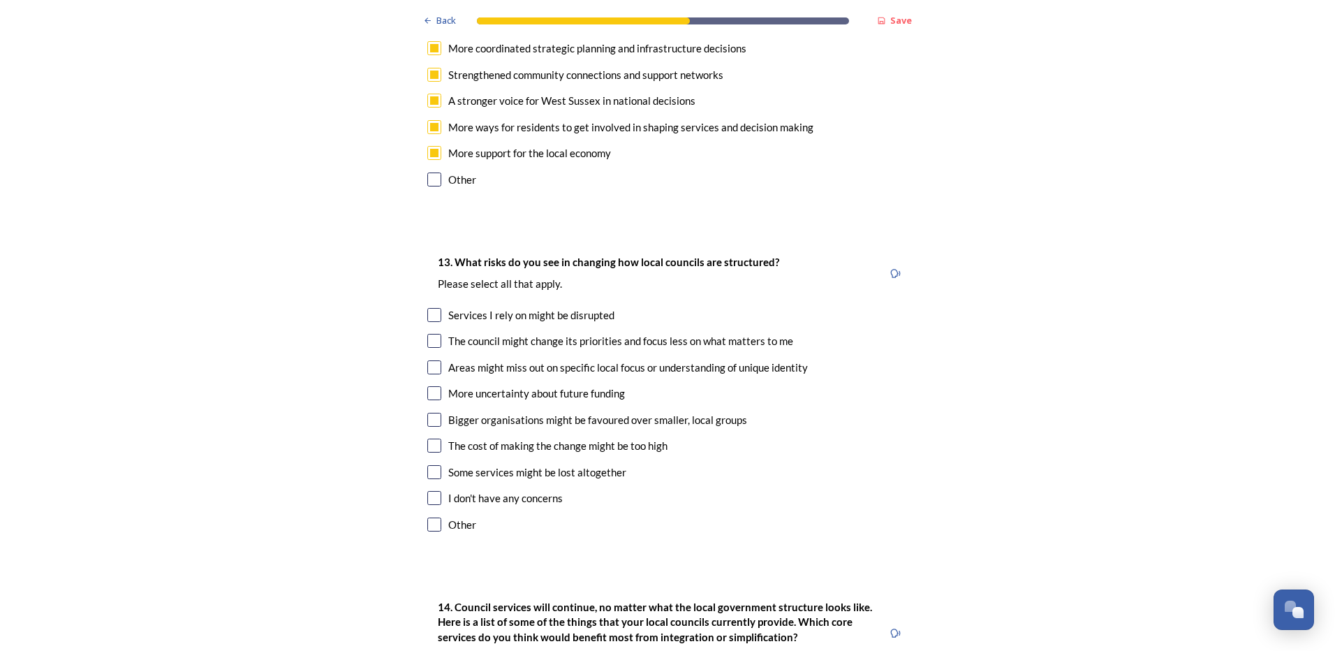
click at [430, 308] on input "checkbox" at bounding box center [434, 315] width 14 height 14
checkbox input "true"
click at [427, 334] on input "checkbox" at bounding box center [434, 341] width 14 height 14
checkbox input "true"
click at [430, 386] on input "checkbox" at bounding box center [434, 393] width 14 height 14
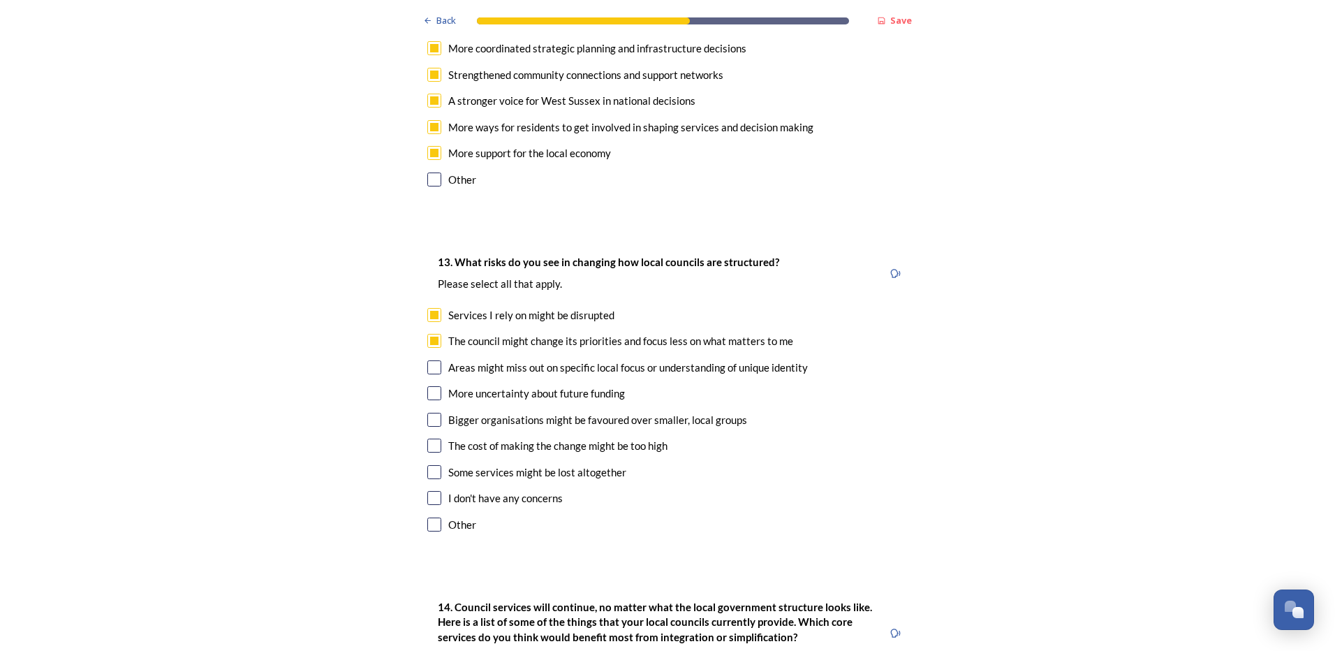
checkbox input "true"
click at [430, 413] on input "checkbox" at bounding box center [434, 420] width 14 height 14
checkbox input "true"
click at [431, 386] on input "checkbox" at bounding box center [434, 393] width 14 height 14
checkbox input "false"
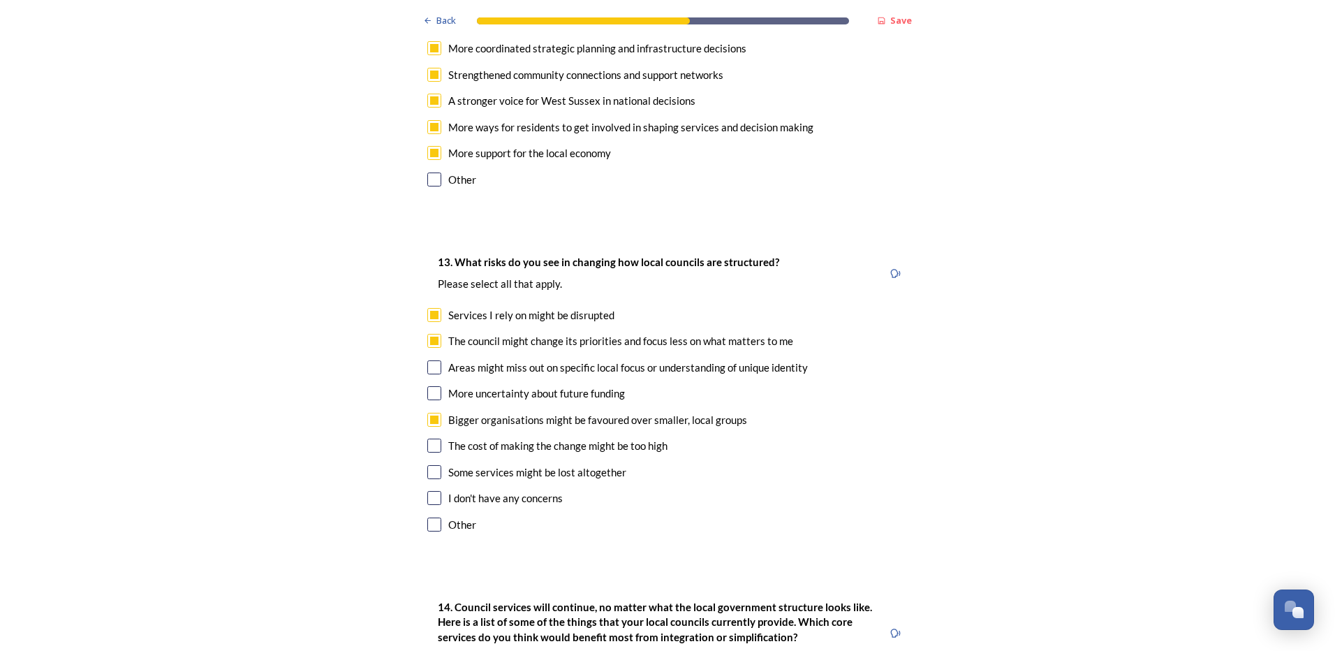
click at [434, 439] on input "checkbox" at bounding box center [434, 446] width 14 height 14
checkbox input "true"
click at [434, 465] on input "checkbox" at bounding box center [434, 472] width 14 height 14
checkbox input "true"
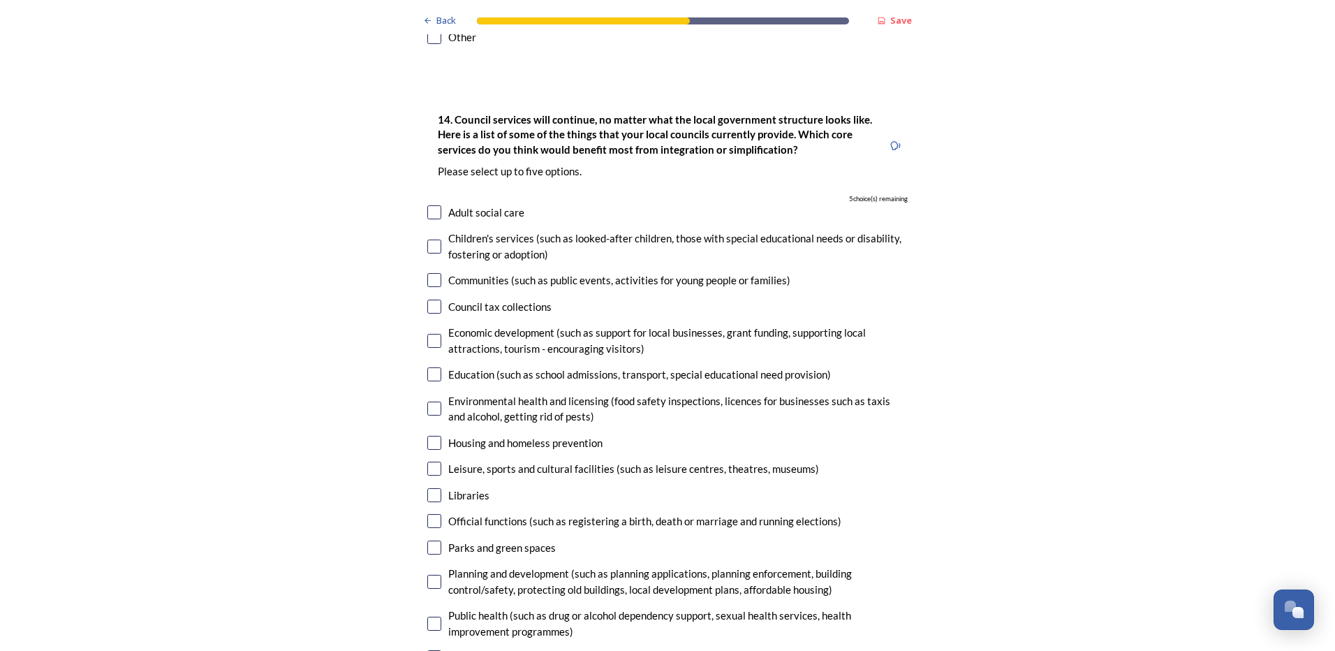
scroll to position [3073, 0]
click at [427, 487] on input "checkbox" at bounding box center [434, 494] width 14 height 14
checkbox input "true"
click at [430, 434] on input "checkbox" at bounding box center [434, 441] width 14 height 14
checkbox input "true"
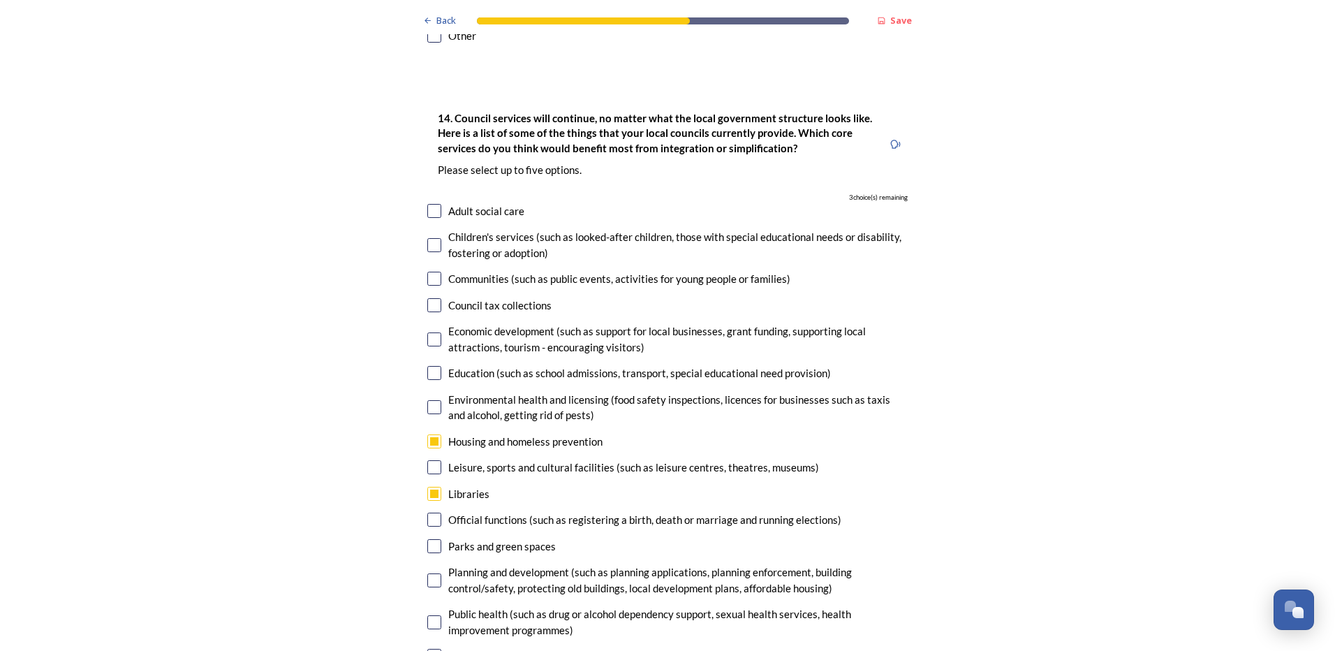
click at [432, 649] on input "checkbox" at bounding box center [434, 656] width 14 height 14
checkbox input "true"
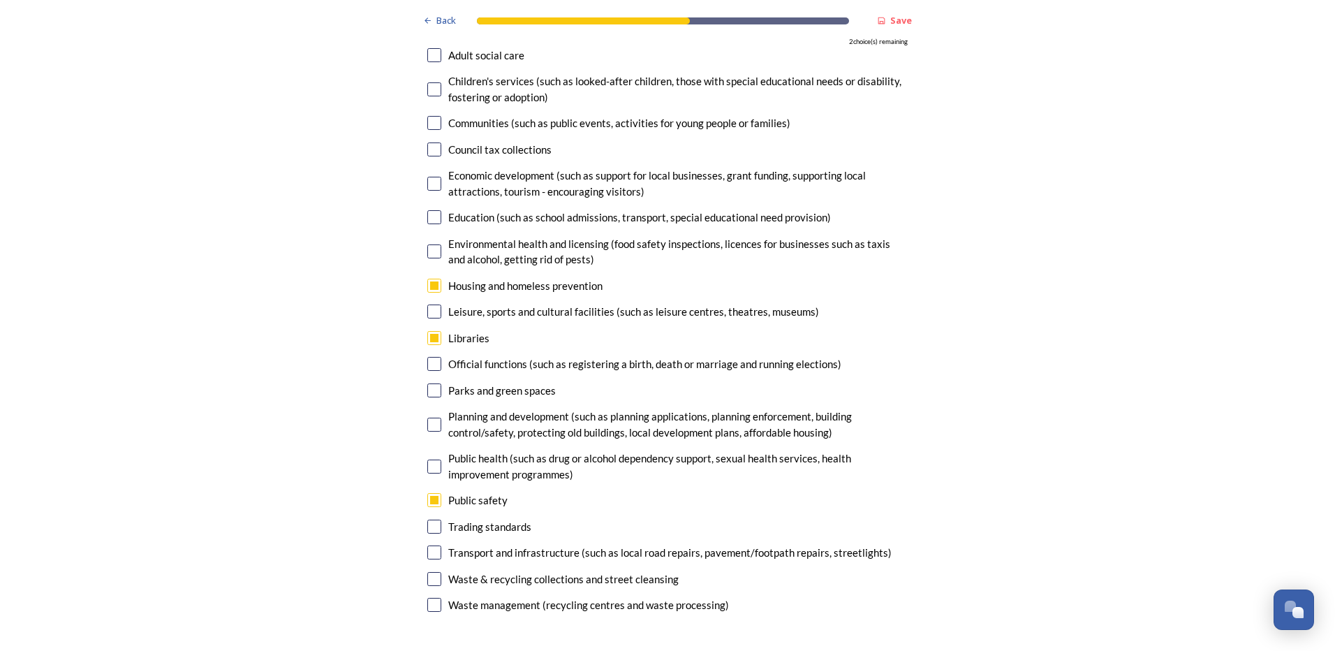
scroll to position [3283, 0]
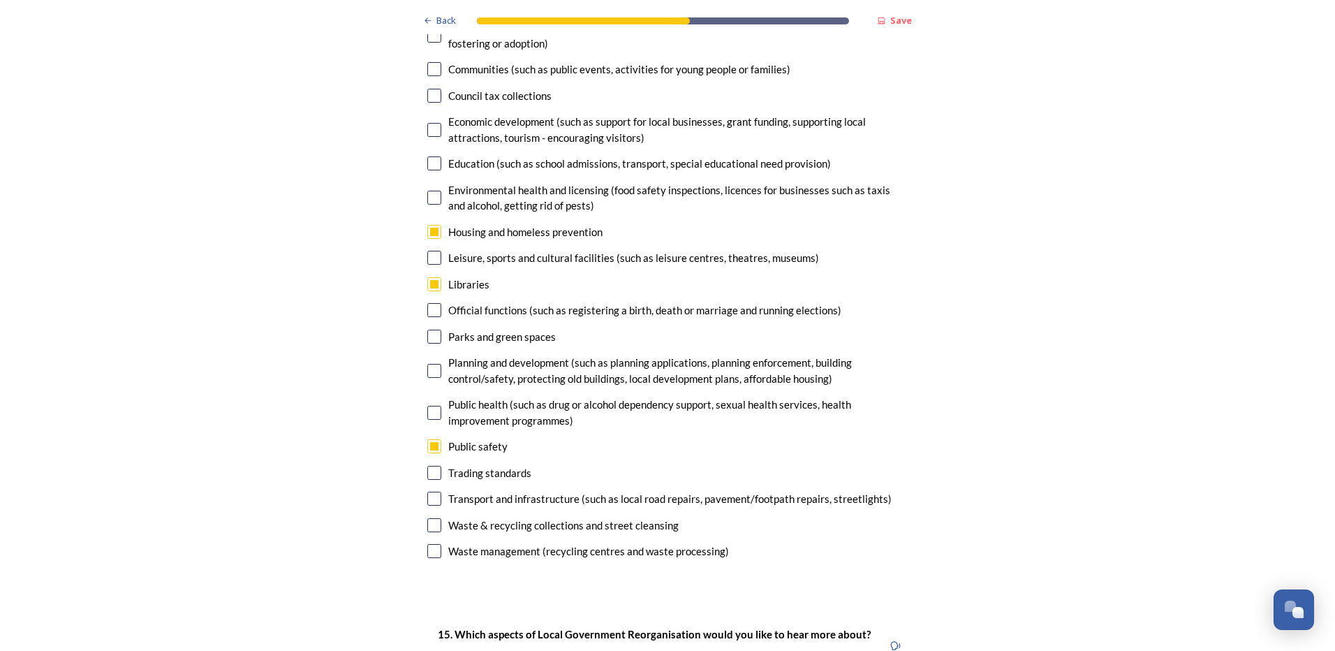
click at [433, 518] on input "checkbox" at bounding box center [434, 525] width 14 height 14
checkbox input "true"
click at [432, 544] on input "checkbox" at bounding box center [434, 551] width 14 height 14
checkbox input "true"
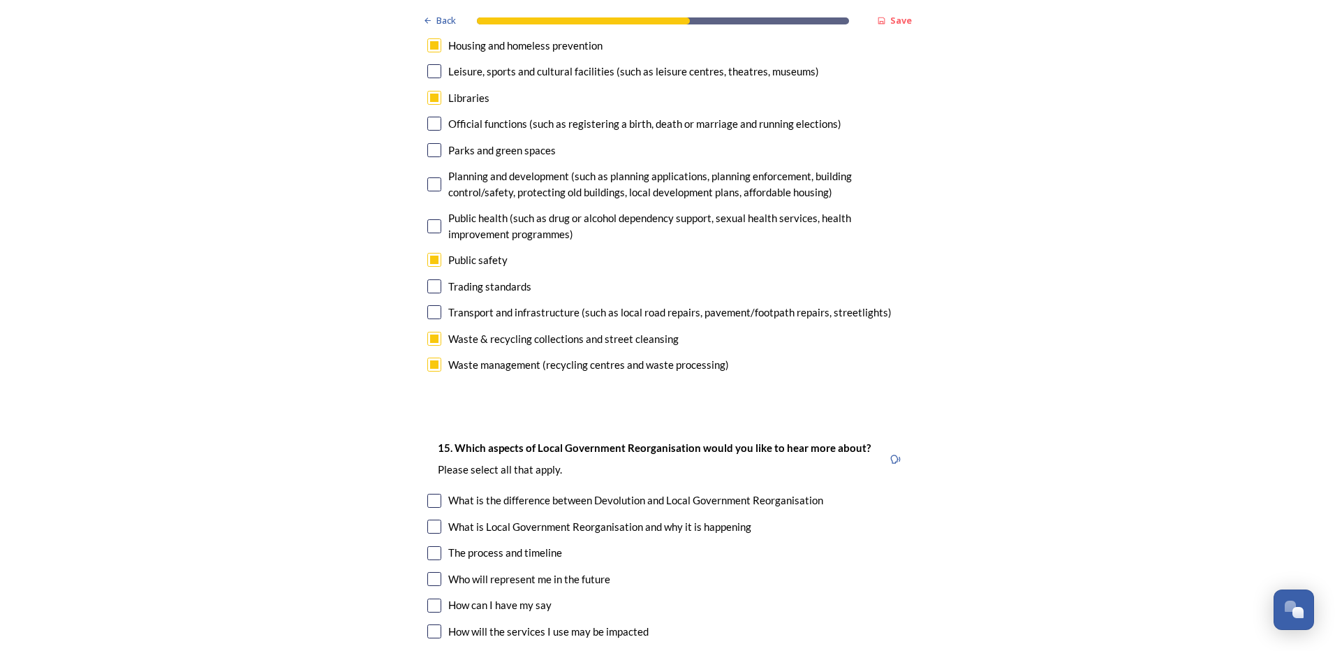
scroll to position [3632, 0]
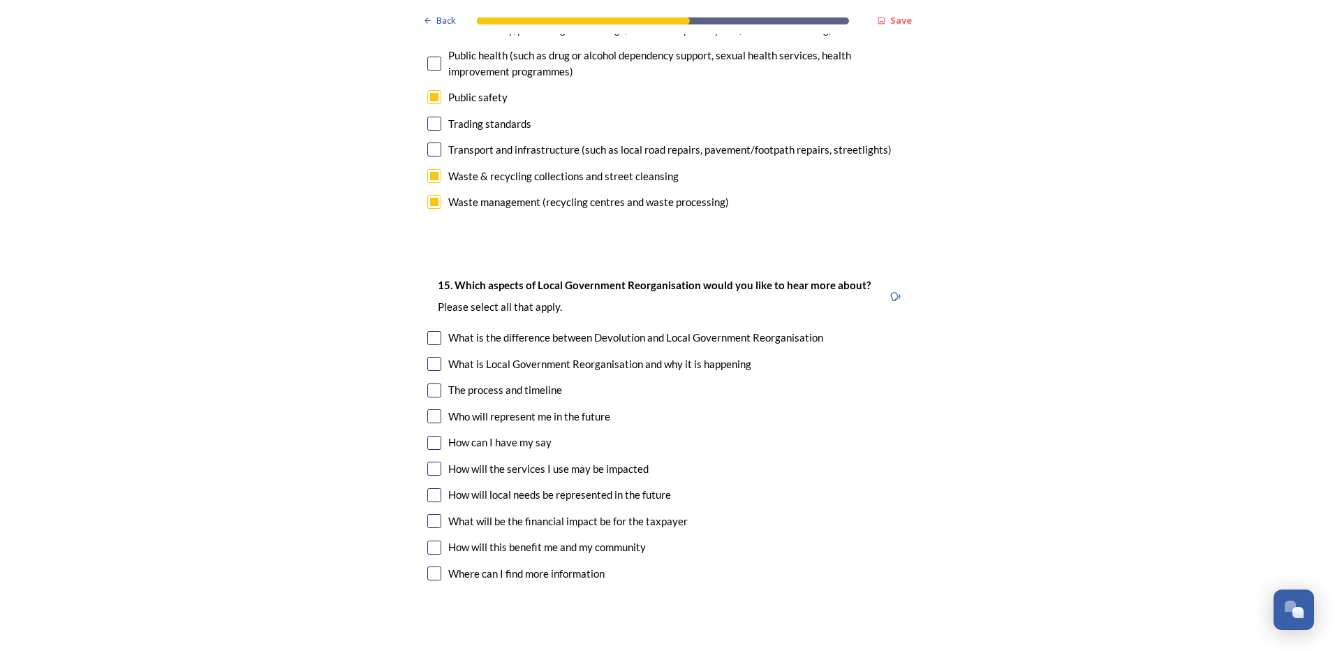
click at [426, 488] on div "15. Which aspects of Local Government Reorganisation would you like to hear mor…" at bounding box center [667, 431] width 503 height 337
click at [437, 513] on div "What will be the financial impact be for the taxpayer" at bounding box center [667, 521] width 481 height 16
checkbox input "true"
click at [420, 422] on div "15. Which aspects of Local Government Reorganisation would you like to hear mor…" at bounding box center [667, 431] width 503 height 337
click at [430, 462] on input "checkbox" at bounding box center [434, 469] width 14 height 14
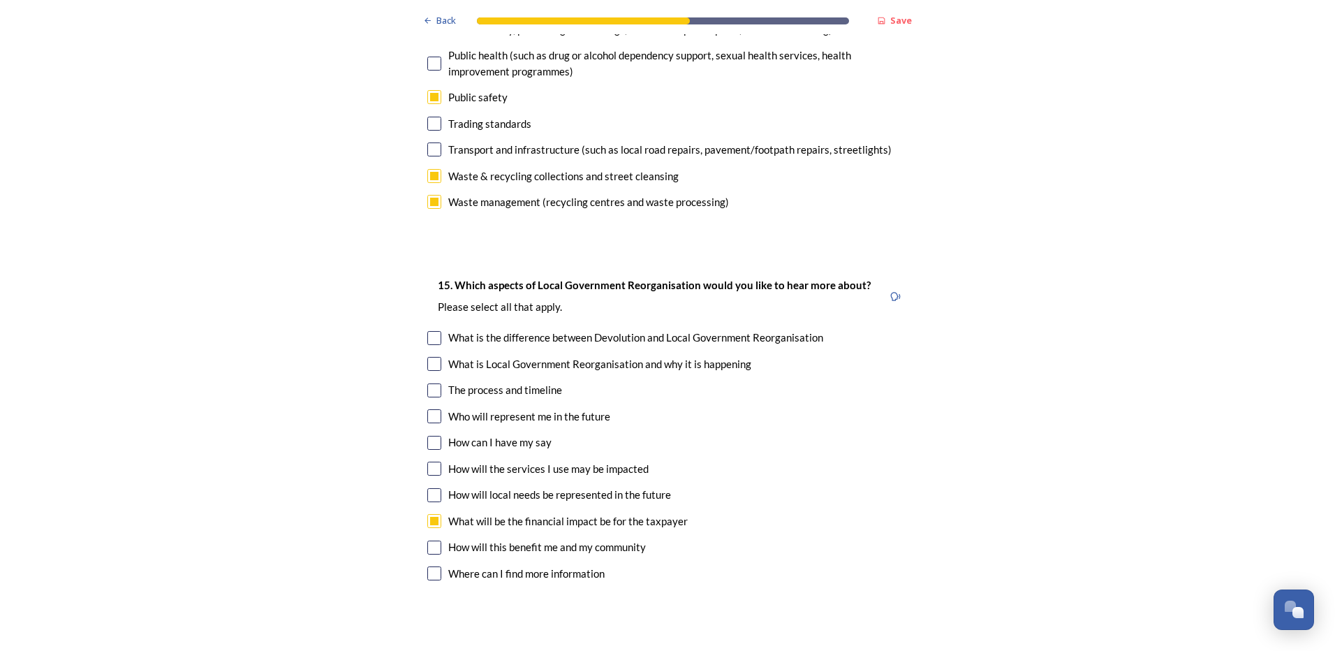
checkbox input "true"
click at [428, 541] on input "checkbox" at bounding box center [434, 548] width 14 height 14
checkbox input "true"
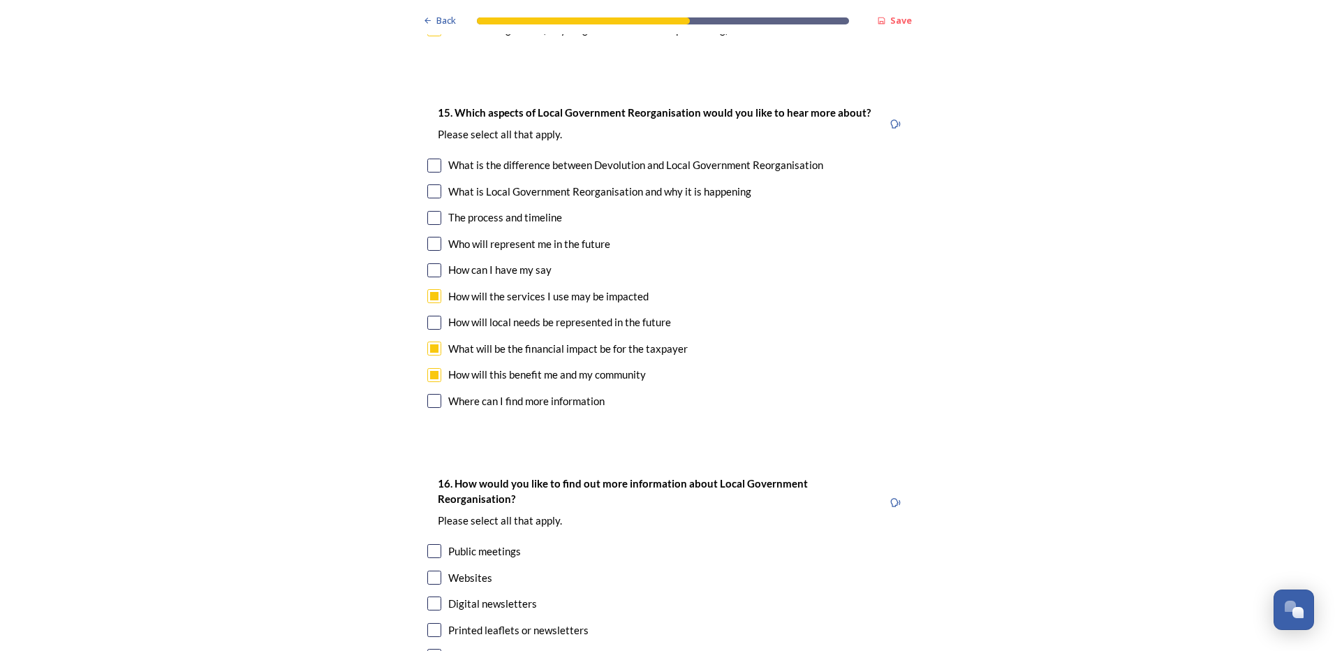
scroll to position [3911, 0]
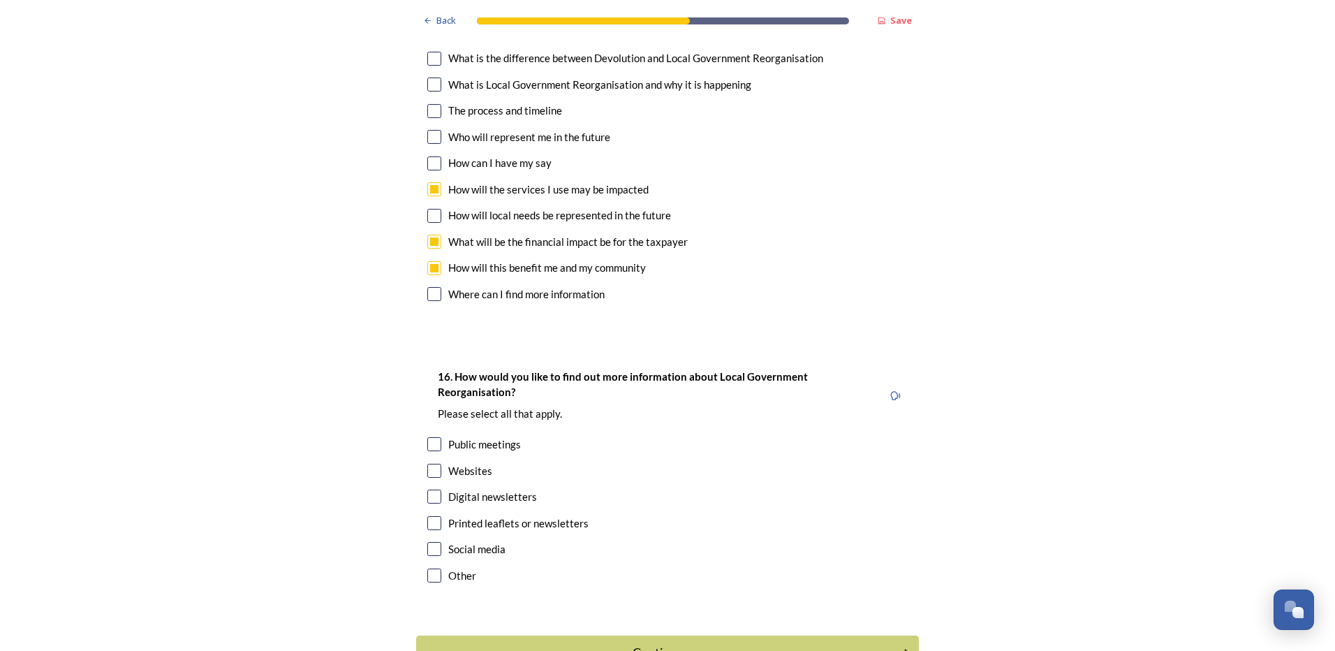
click at [432, 490] on input "checkbox" at bounding box center [434, 497] width 14 height 14
checkbox input "true"
click at [432, 464] on input "checkbox" at bounding box center [434, 471] width 14 height 14
checkbox input "true"
click at [642, 643] on div "Continue" at bounding box center [658, 652] width 473 height 19
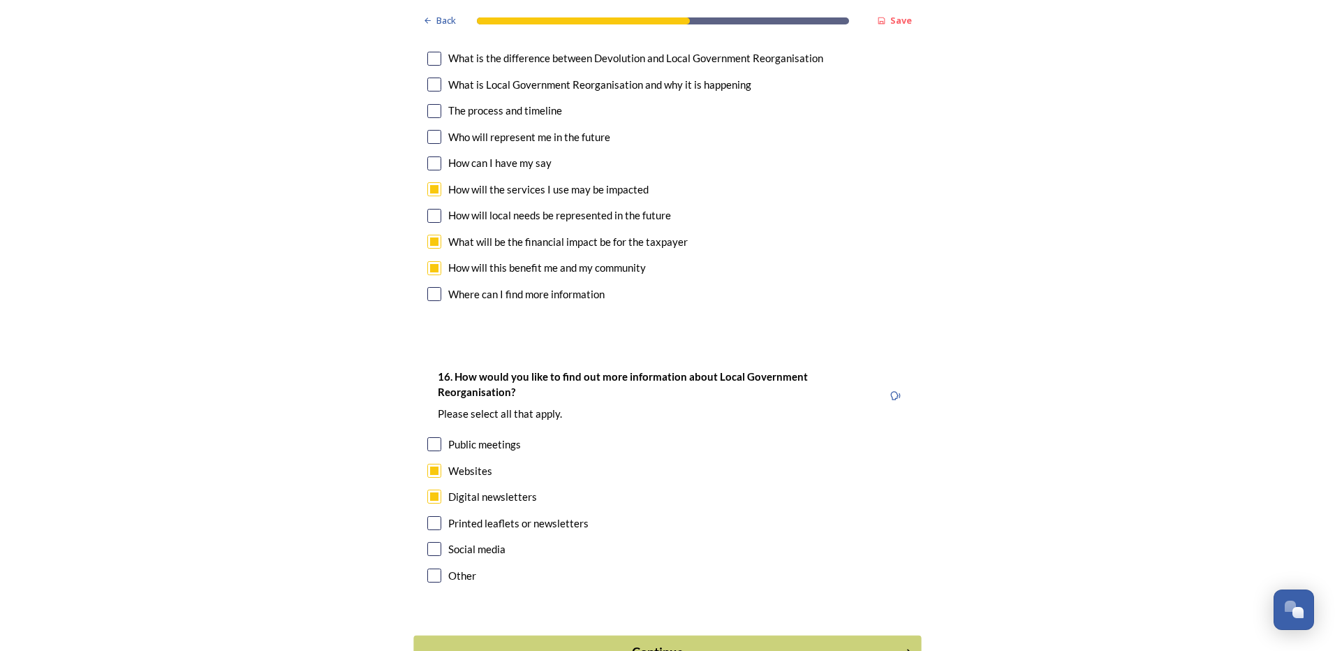
scroll to position [0, 0]
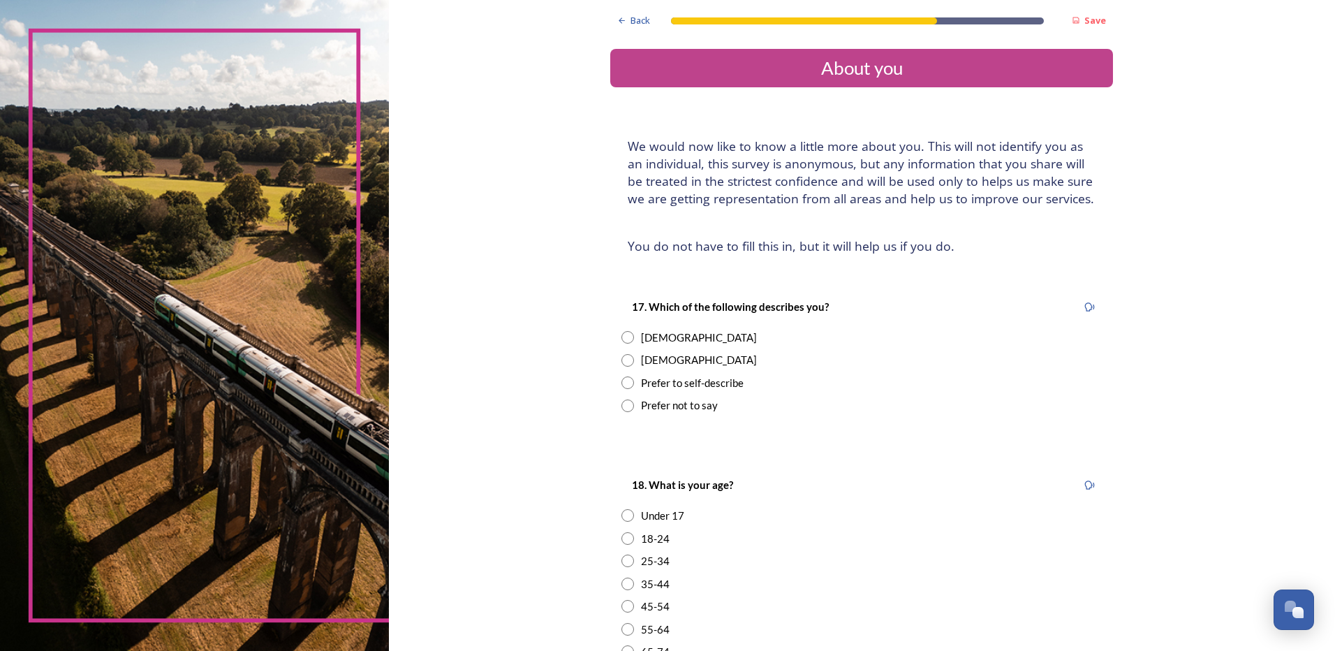
click at [624, 406] on input "radio" at bounding box center [628, 405] width 13 height 13
radio input "true"
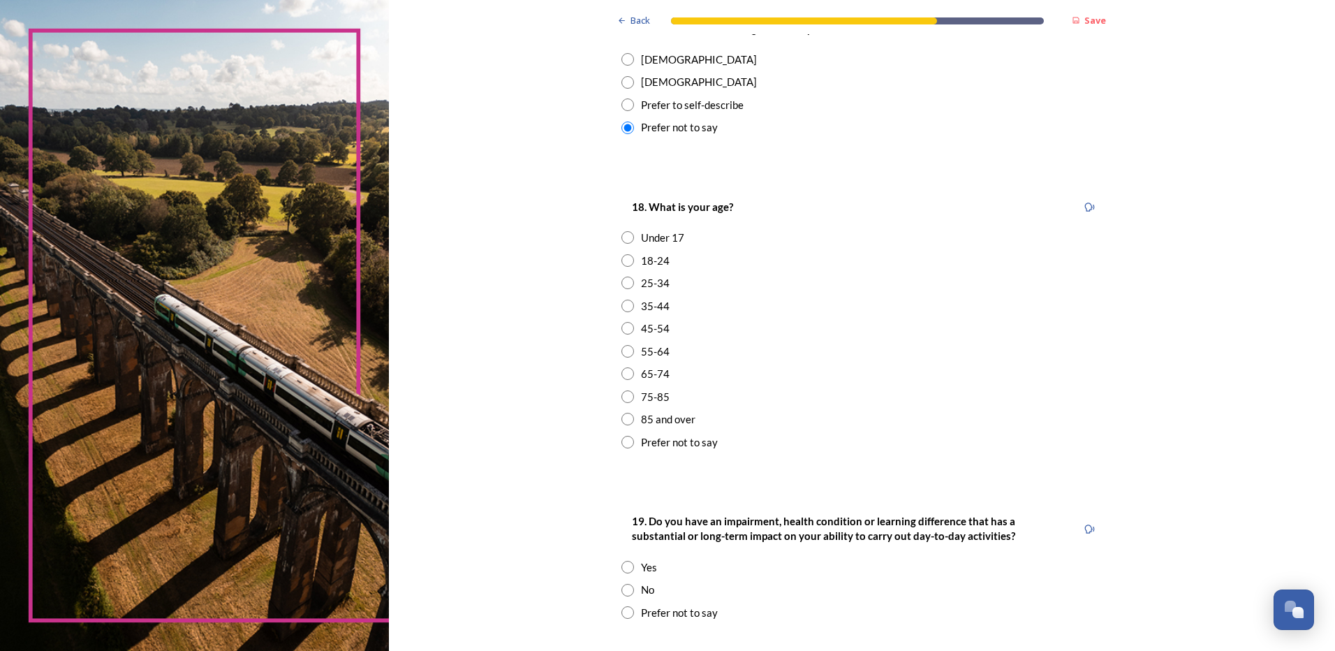
scroll to position [279, 0]
click at [626, 443] on input "radio" at bounding box center [628, 440] width 13 height 13
radio input "true"
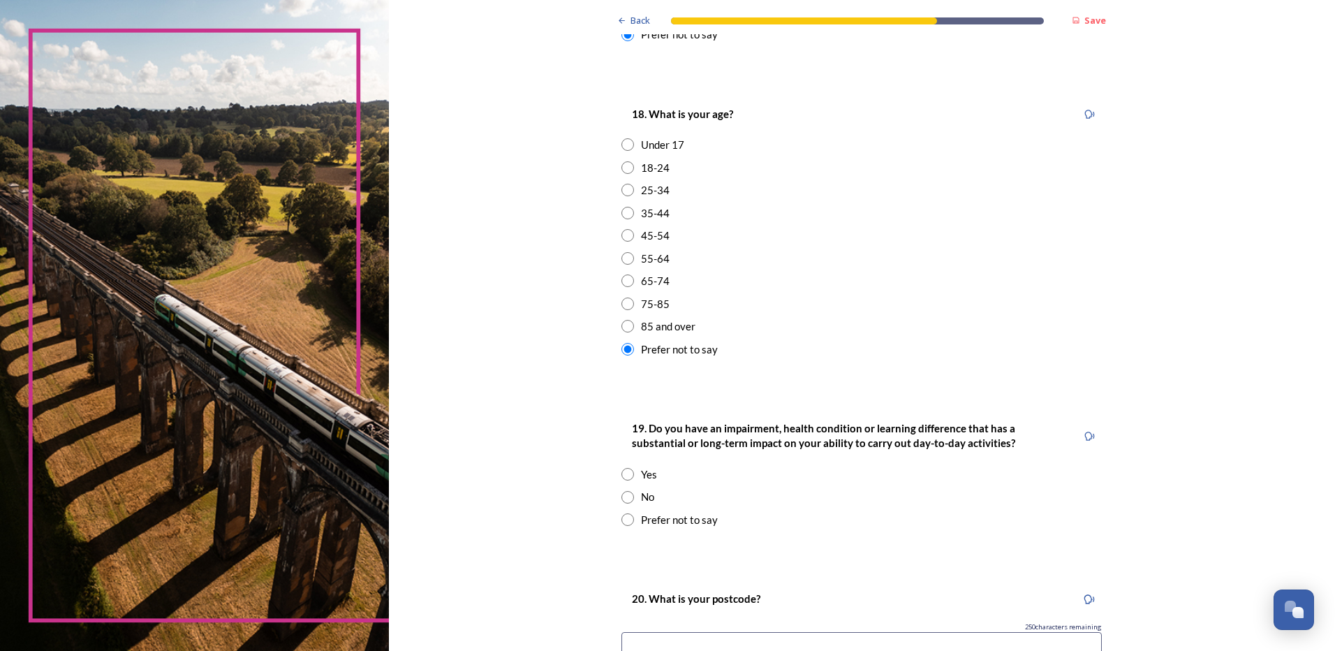
scroll to position [489, 0]
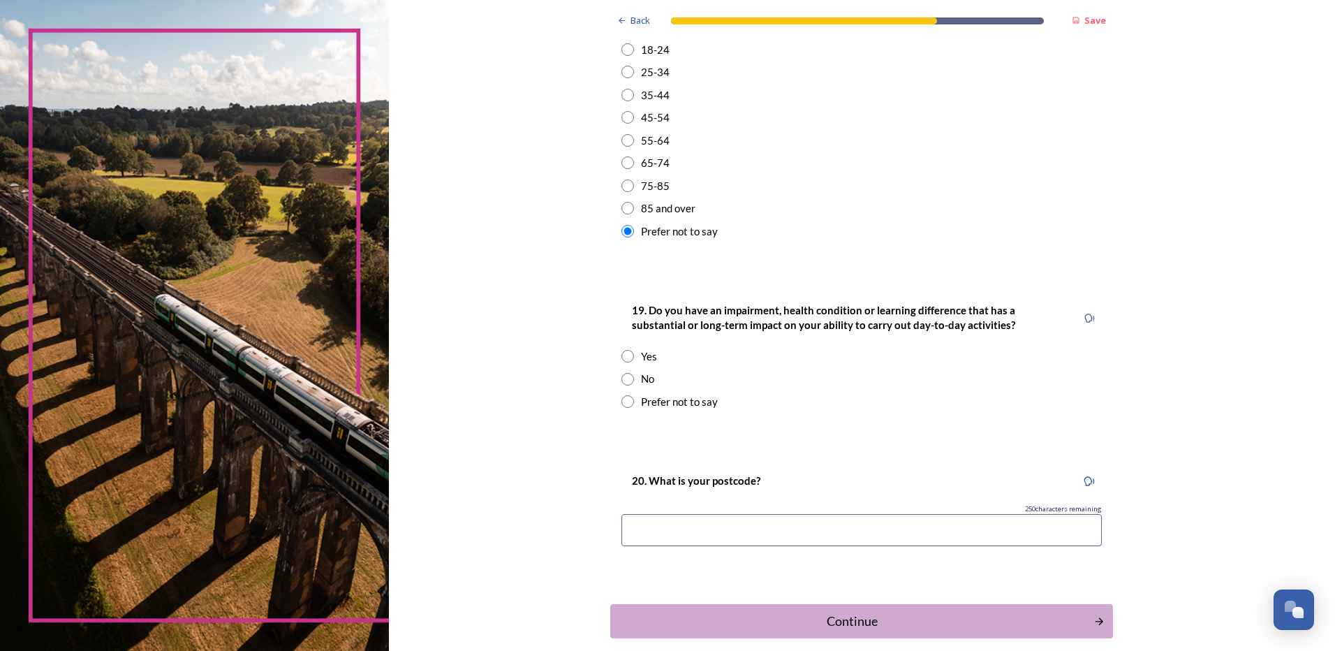
click at [622, 406] on input "radio" at bounding box center [628, 401] width 13 height 13
radio input "true"
click at [721, 534] on input at bounding box center [862, 530] width 481 height 32
type input "PO20 9EH"
click at [951, 626] on div "Continue" at bounding box center [852, 621] width 473 height 19
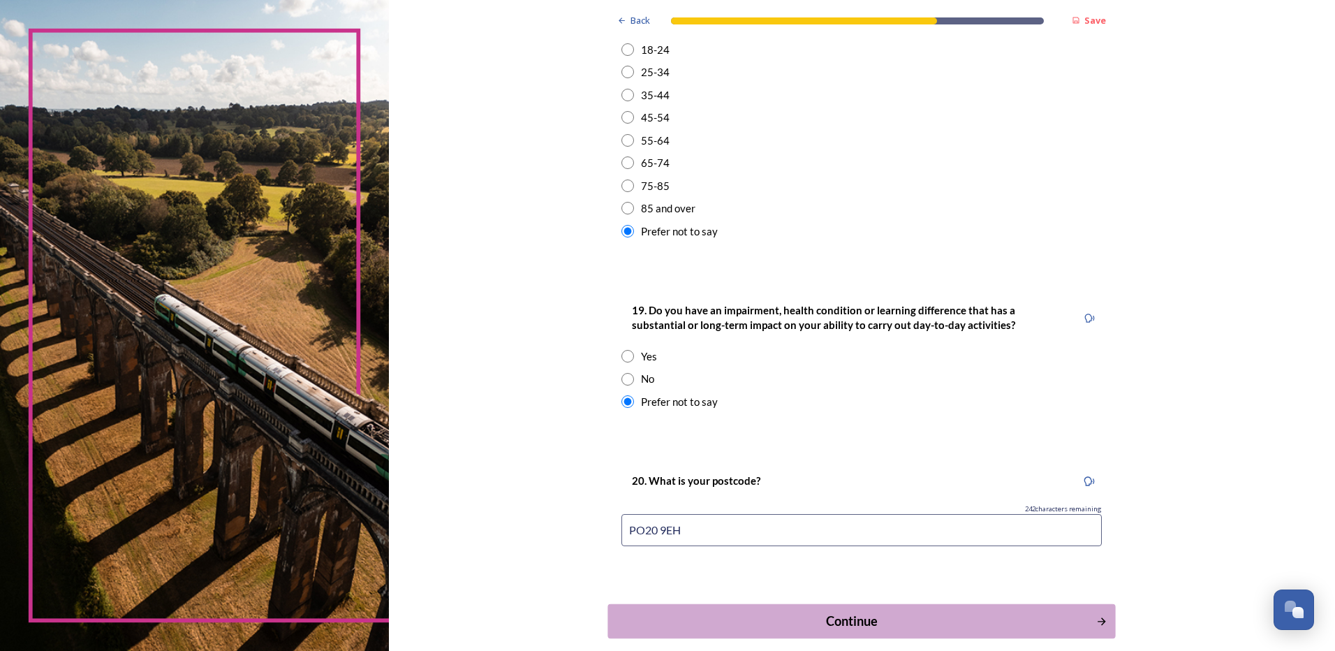
scroll to position [0, 0]
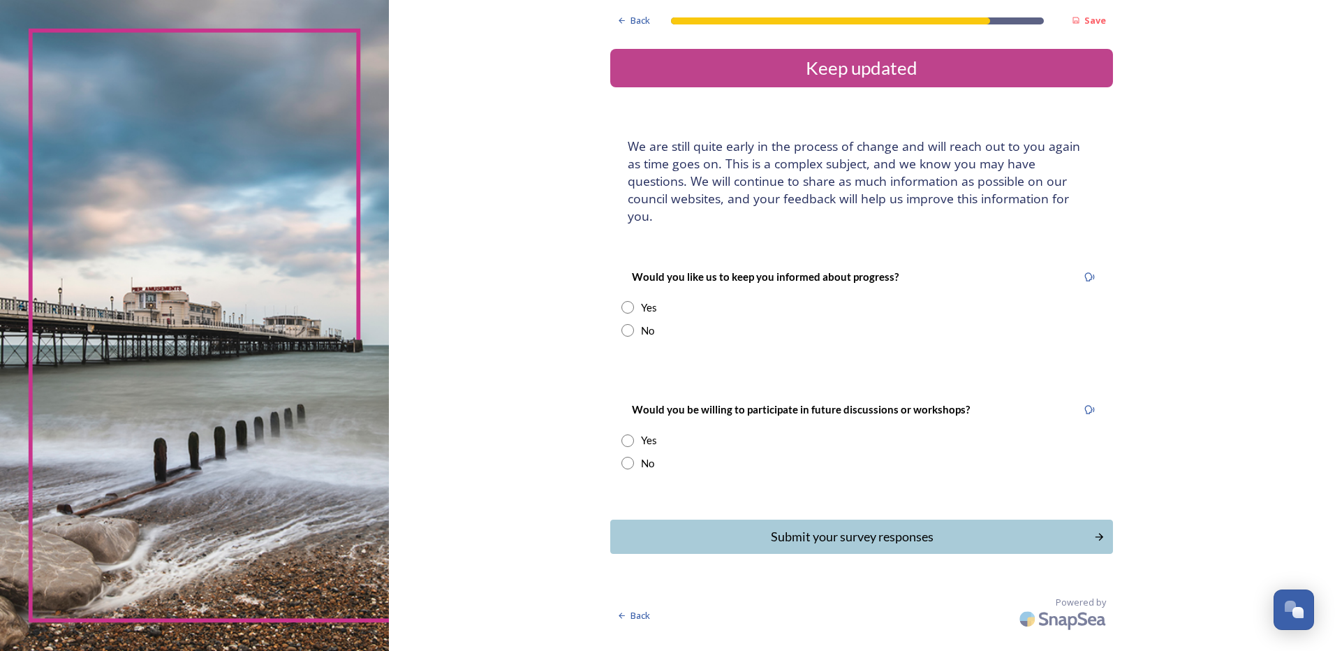
click at [626, 324] on input "radio" at bounding box center [628, 330] width 13 height 13
radio input "true"
click at [633, 457] on input "radio" at bounding box center [628, 463] width 13 height 13
radio input "true"
click at [978, 529] on div "Submit your survey responses" at bounding box center [852, 536] width 473 height 19
